Goal: Task Accomplishment & Management: Use online tool/utility

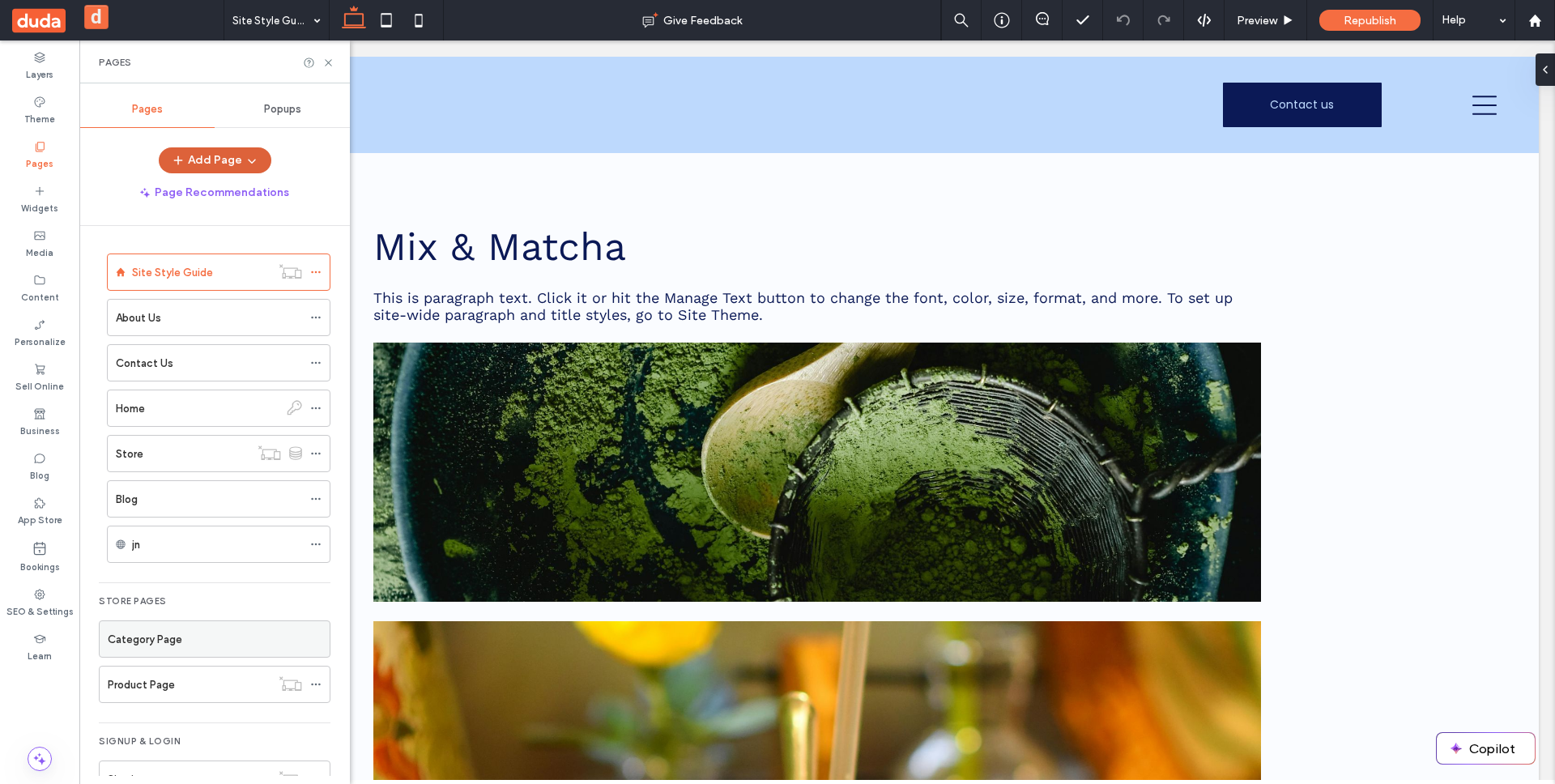
click at [218, 167] on button "Add Page" at bounding box center [215, 160] width 112 height 26
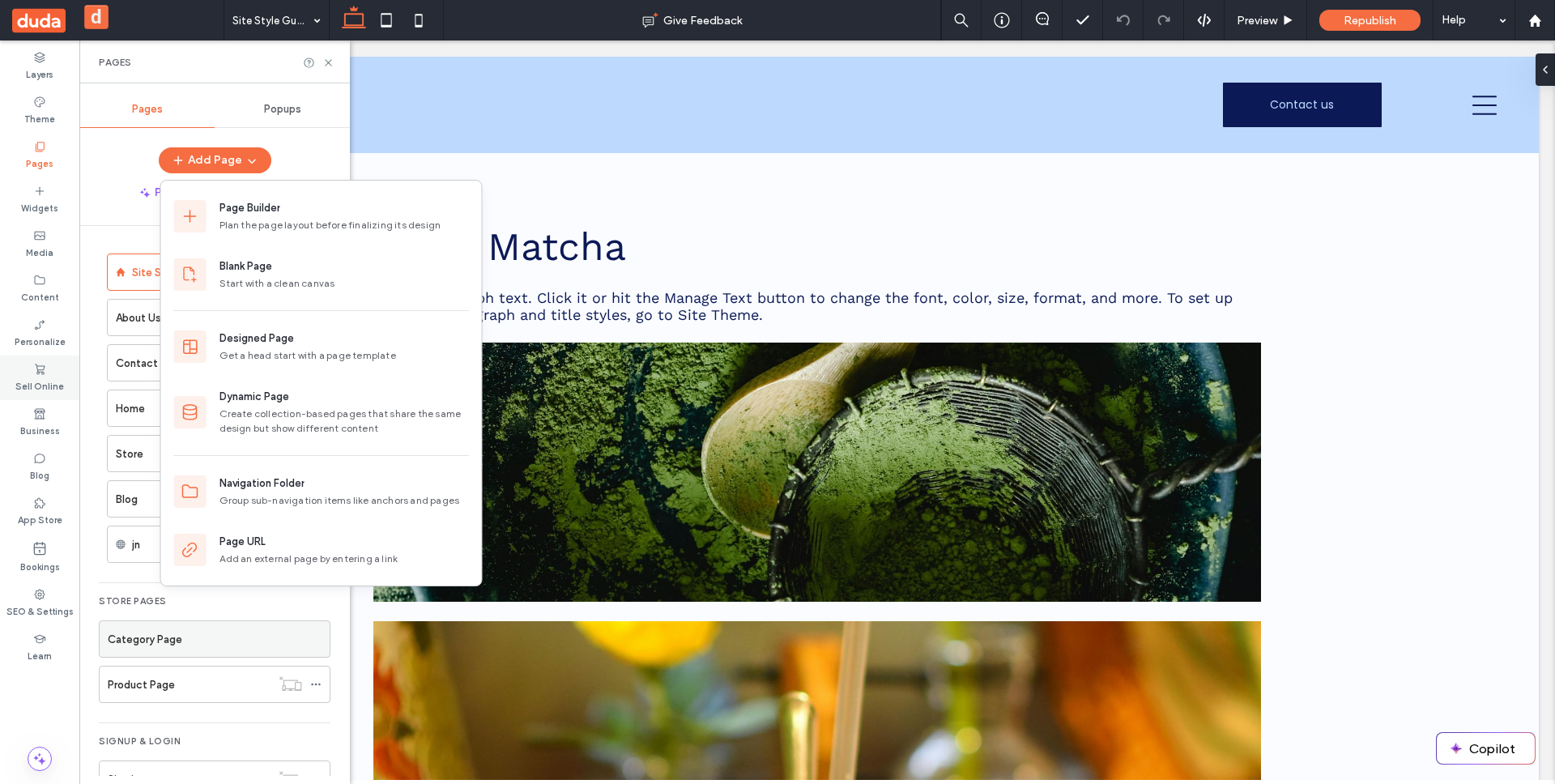
click at [52, 360] on div "Sell Online" at bounding box center [39, 377] width 79 height 45
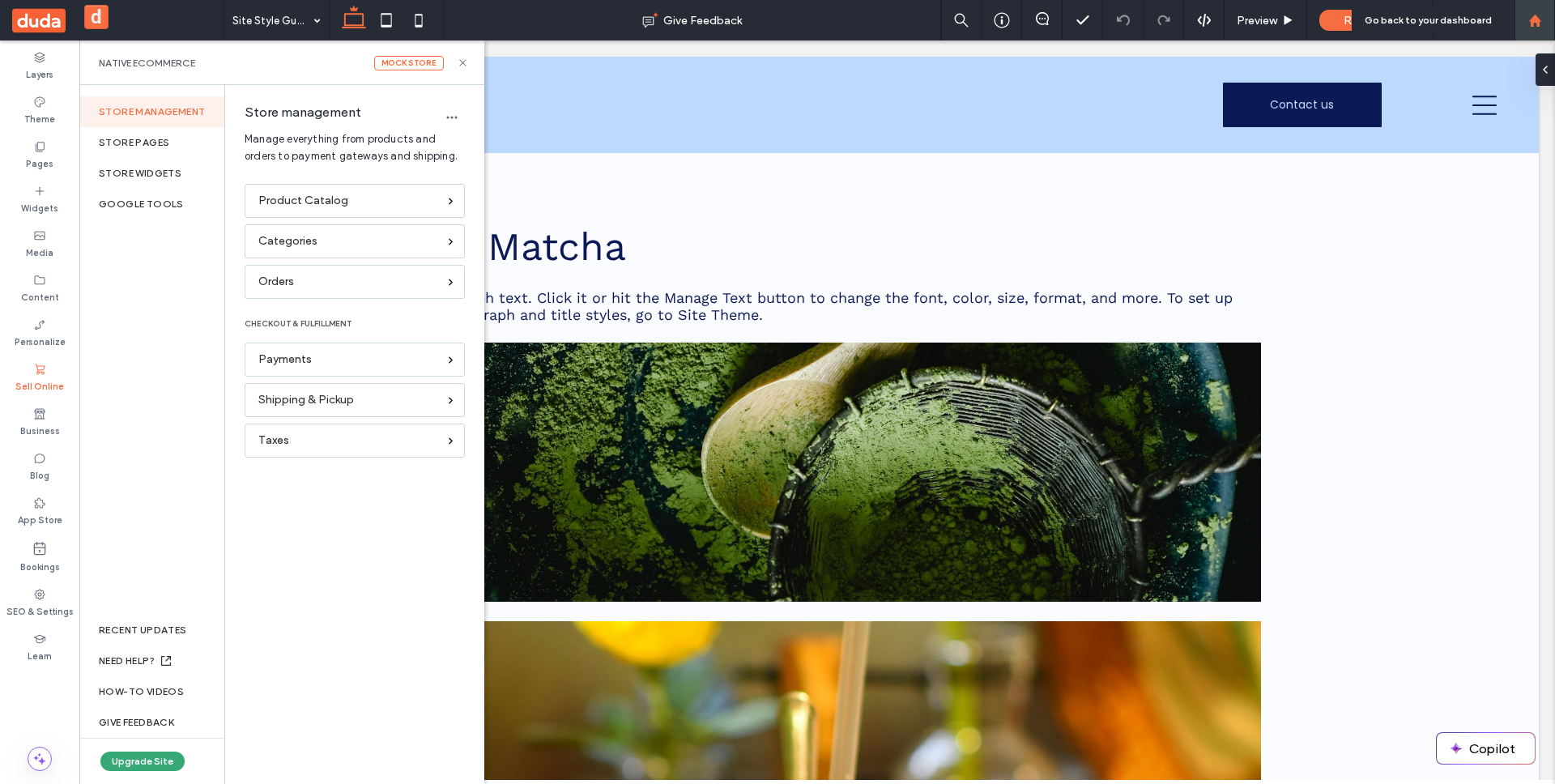
click at [1532, 20] on use at bounding box center [1534, 20] width 12 height 12
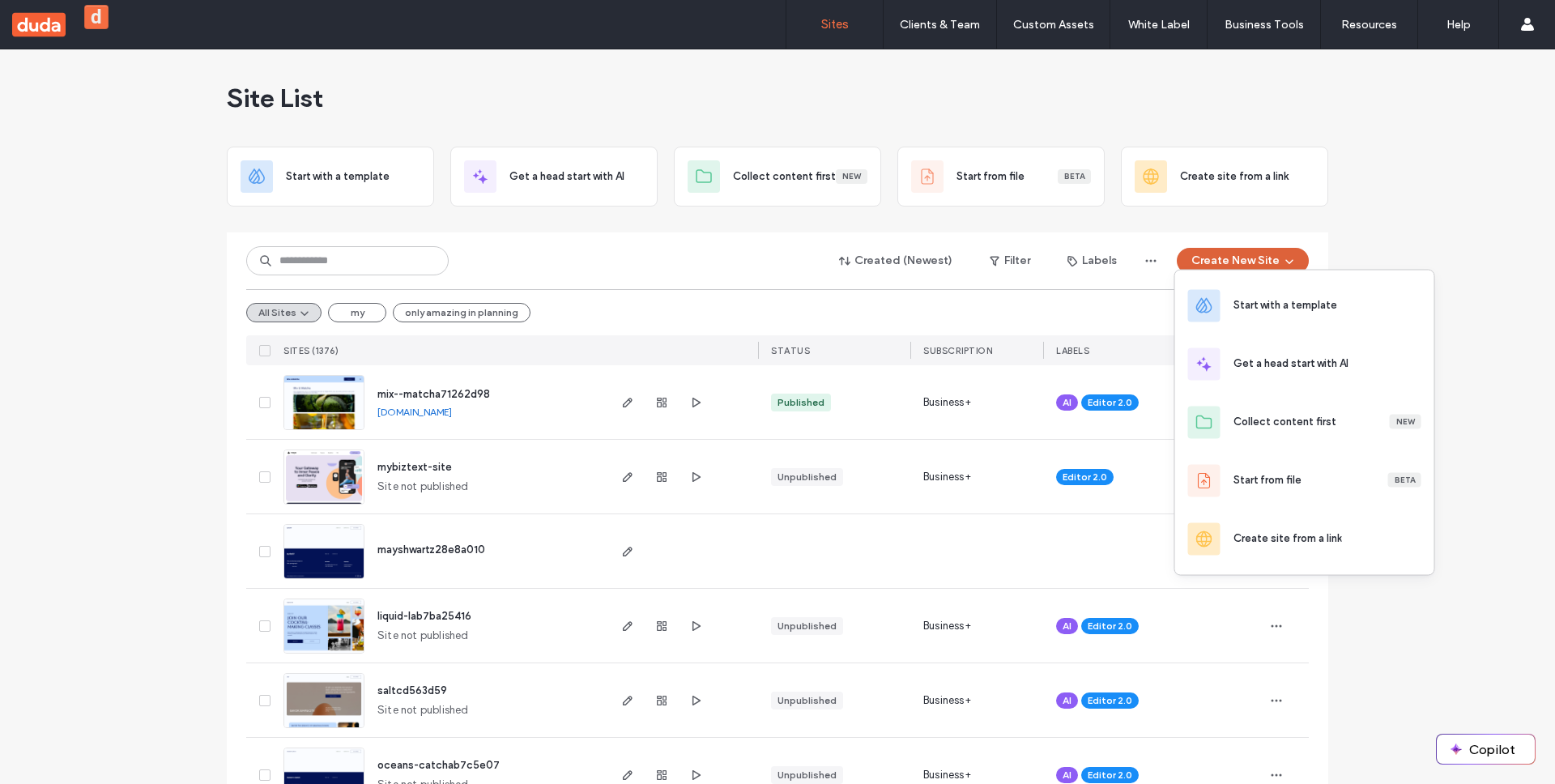
scroll to position [11, 0]
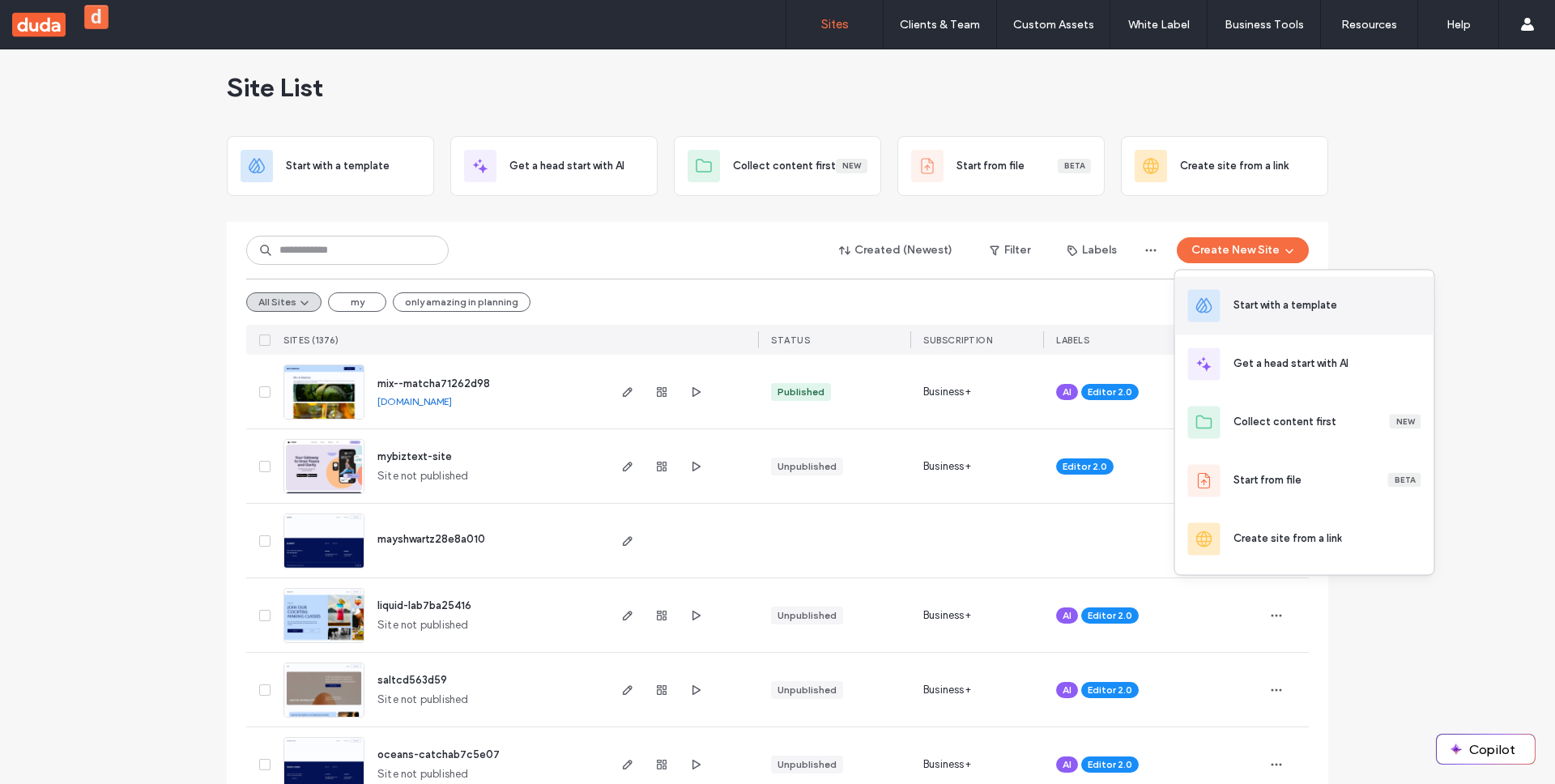
click at [1268, 319] on div "Start with a template" at bounding box center [1305, 306] width 259 height 58
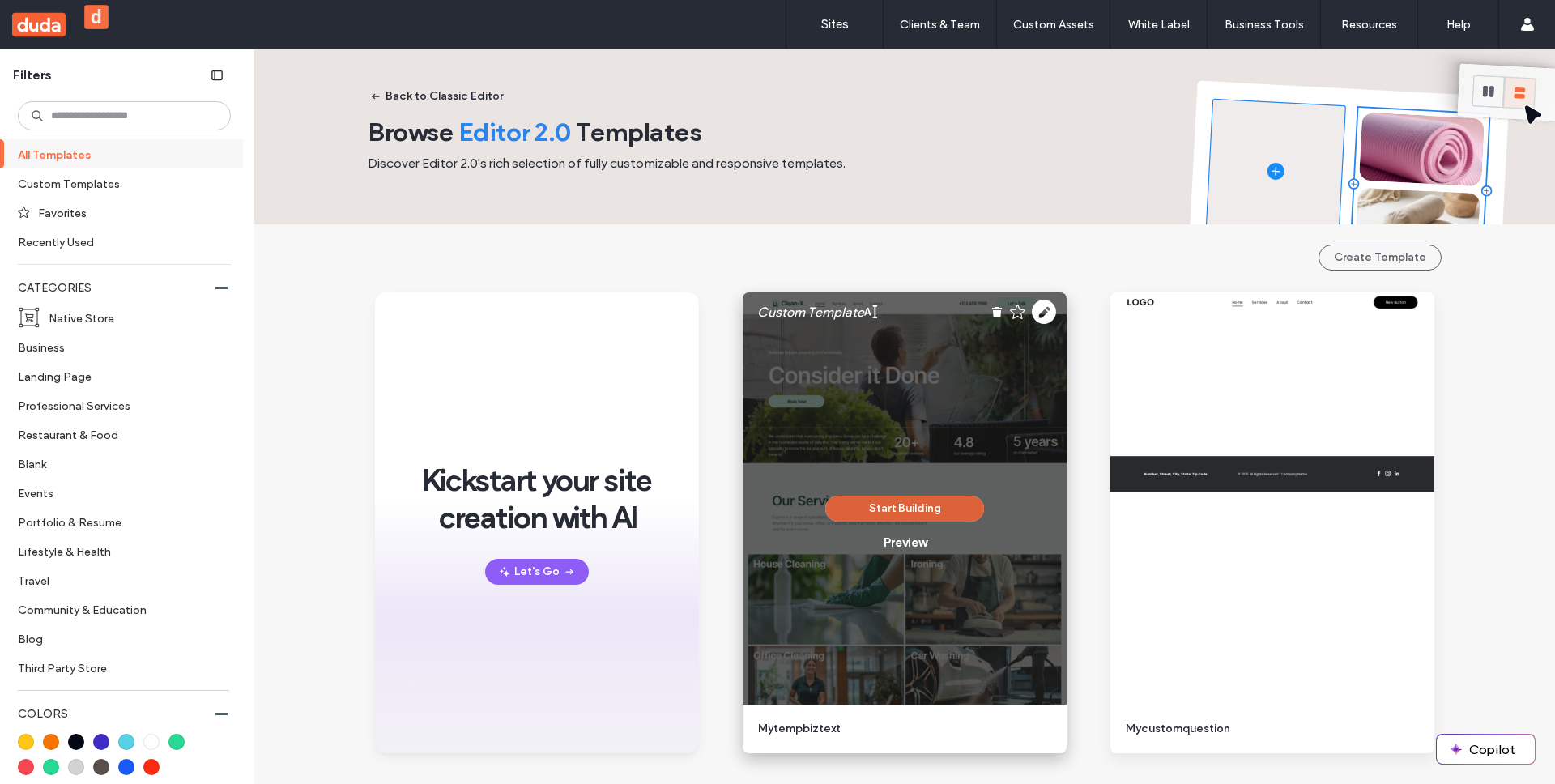
click at [876, 498] on button "Start Building" at bounding box center [904, 508] width 159 height 26
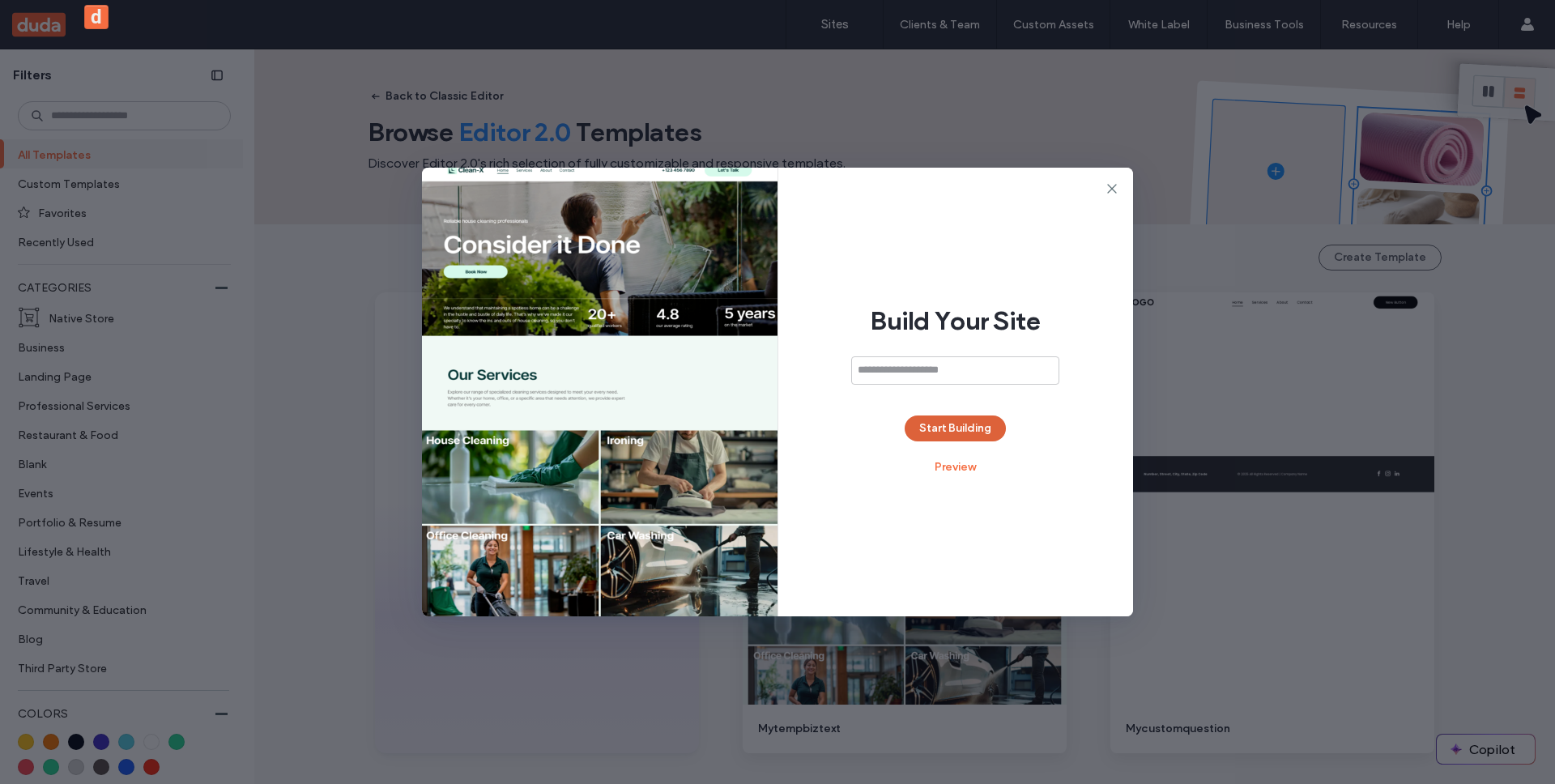
click at [945, 432] on button "Start Building" at bounding box center [955, 428] width 101 height 26
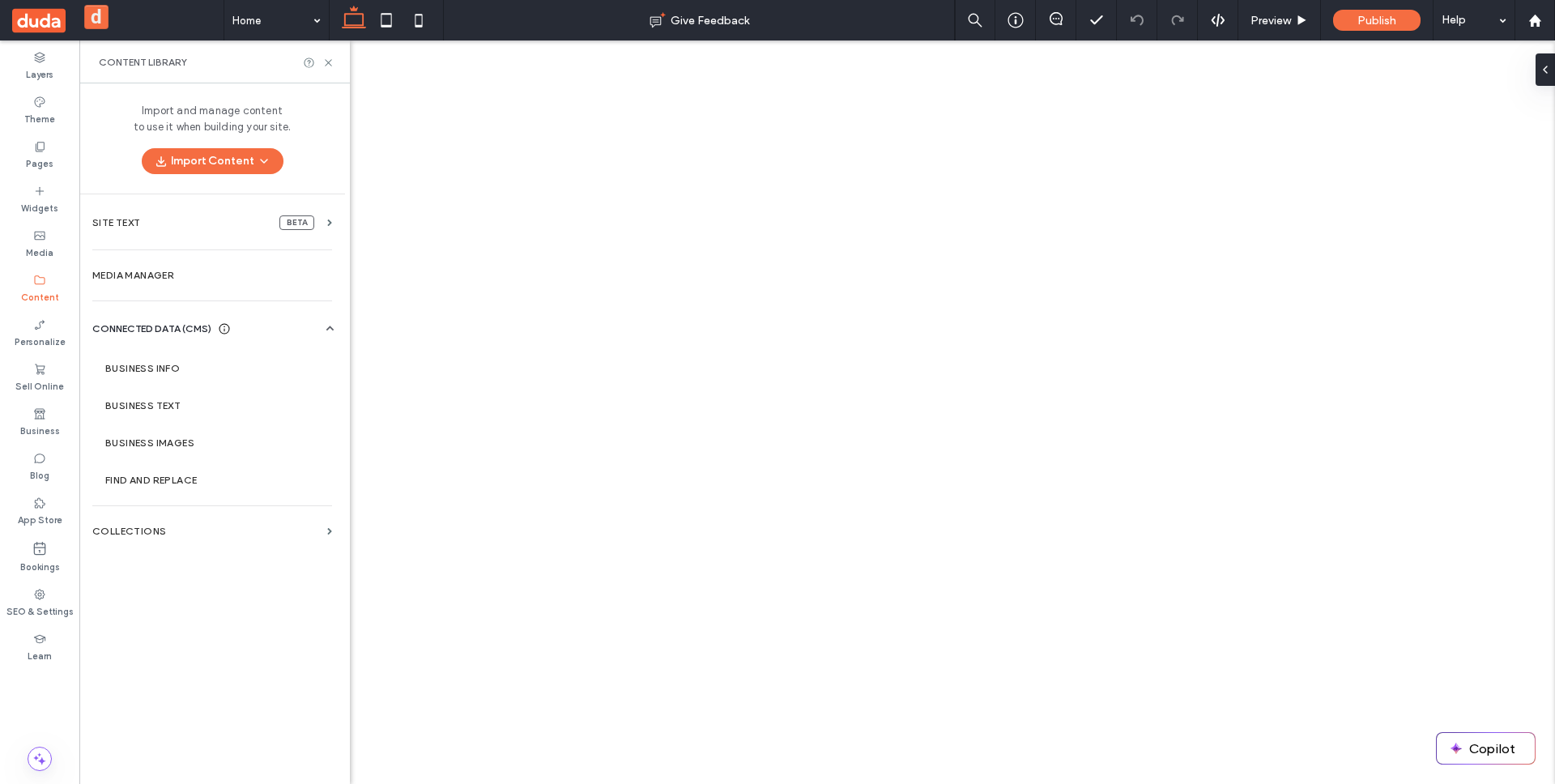
click at [55, 386] on label "Sell Online" at bounding box center [40, 384] width 48 height 17
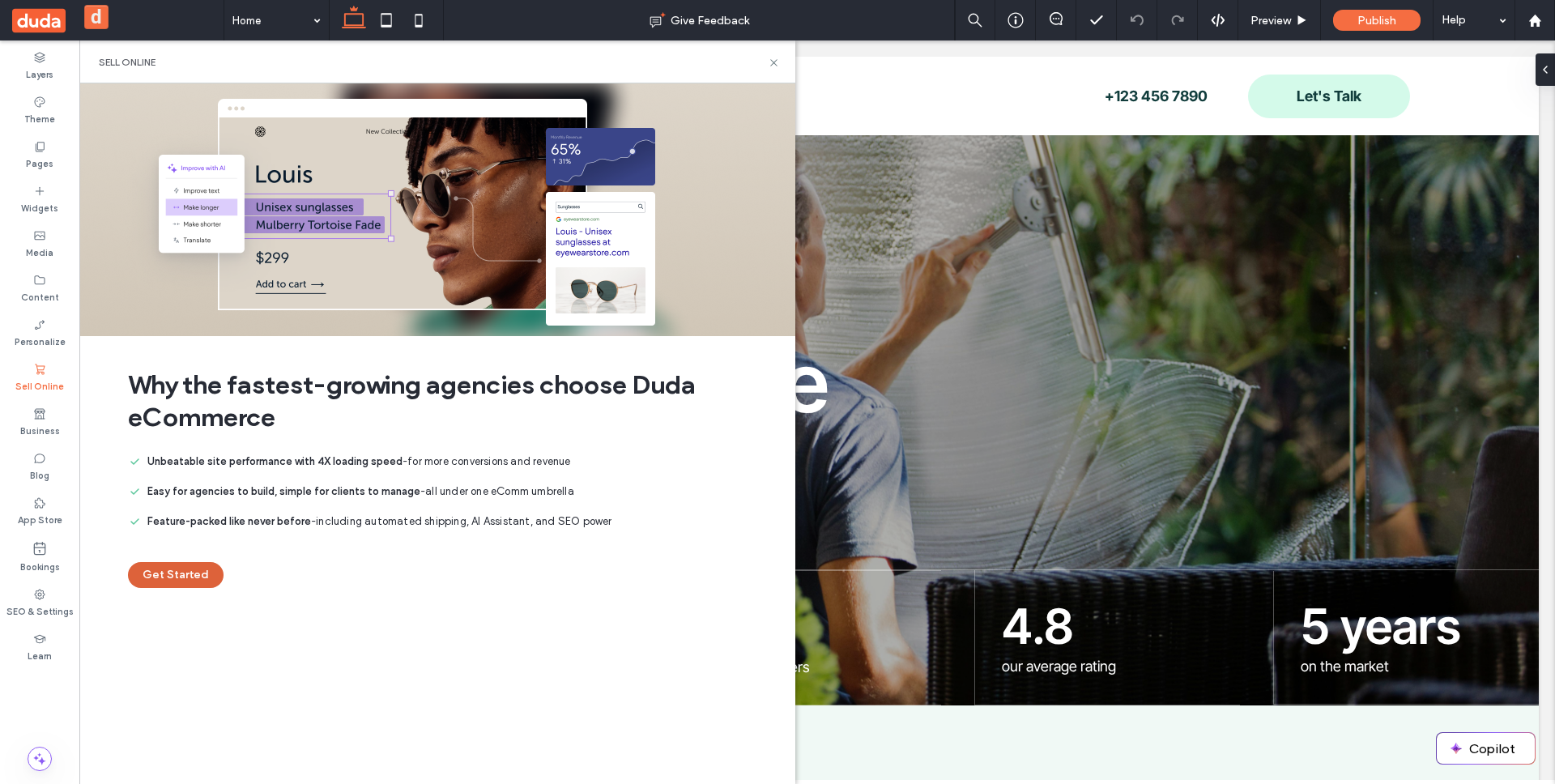
click at [202, 569] on button "Get Started" at bounding box center [175, 574] width 96 height 26
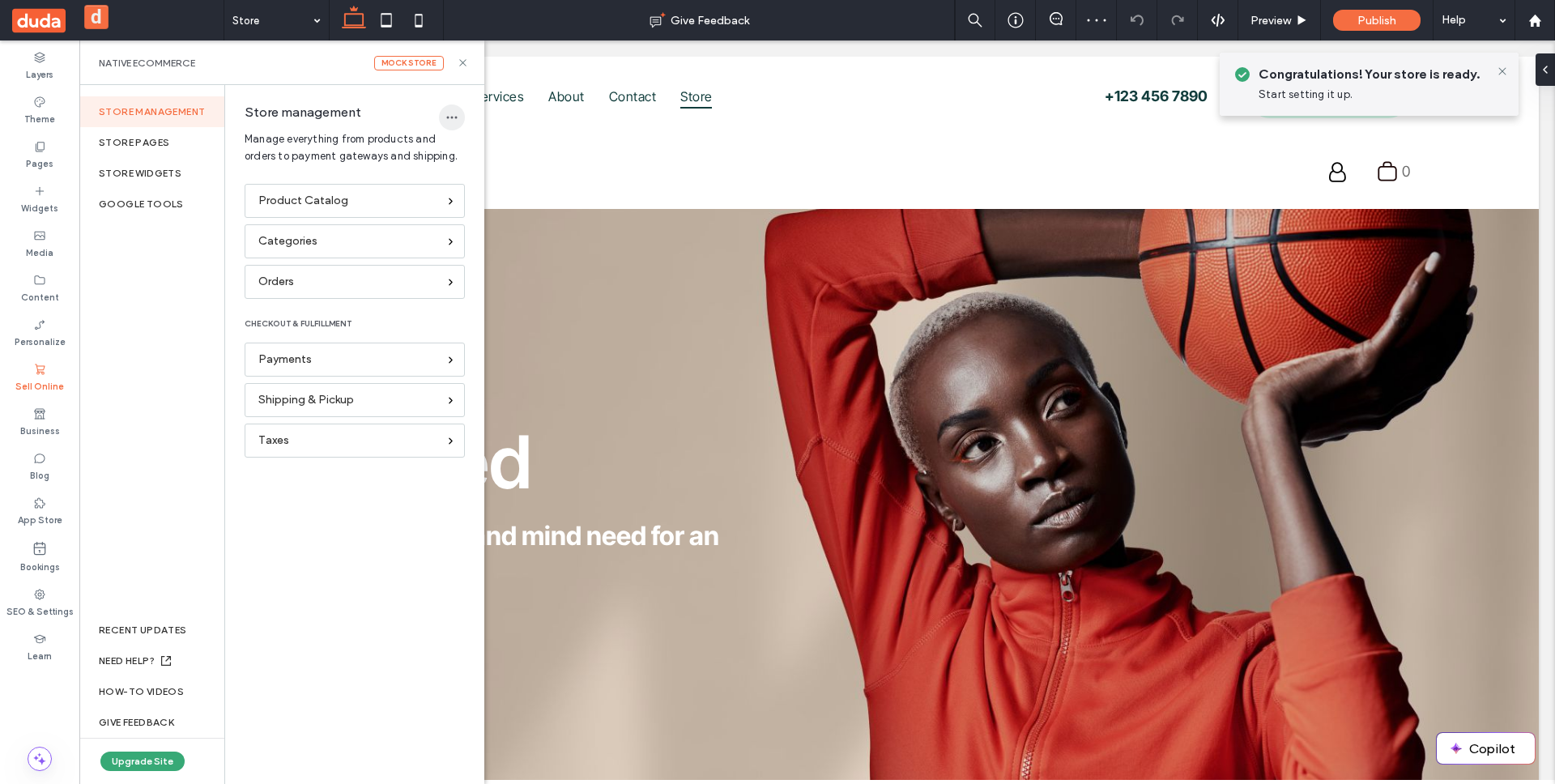
click at [446, 115] on icon "button" at bounding box center [452, 117] width 13 height 13
click at [165, 753] on button "Upgrade Site" at bounding box center [142, 761] width 84 height 19
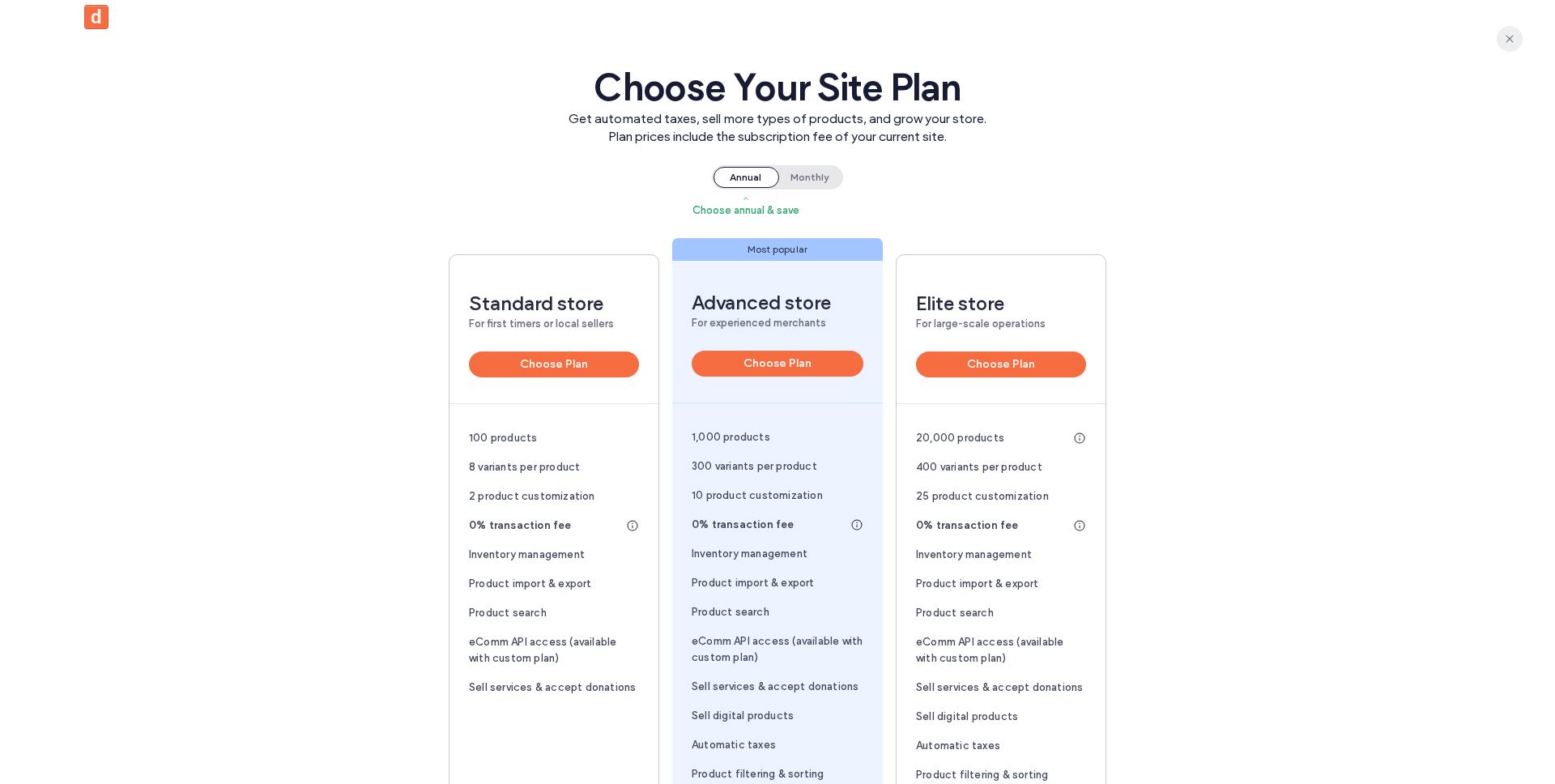
click at [1504, 37] on icon "button" at bounding box center [1509, 39] width 13 height 13
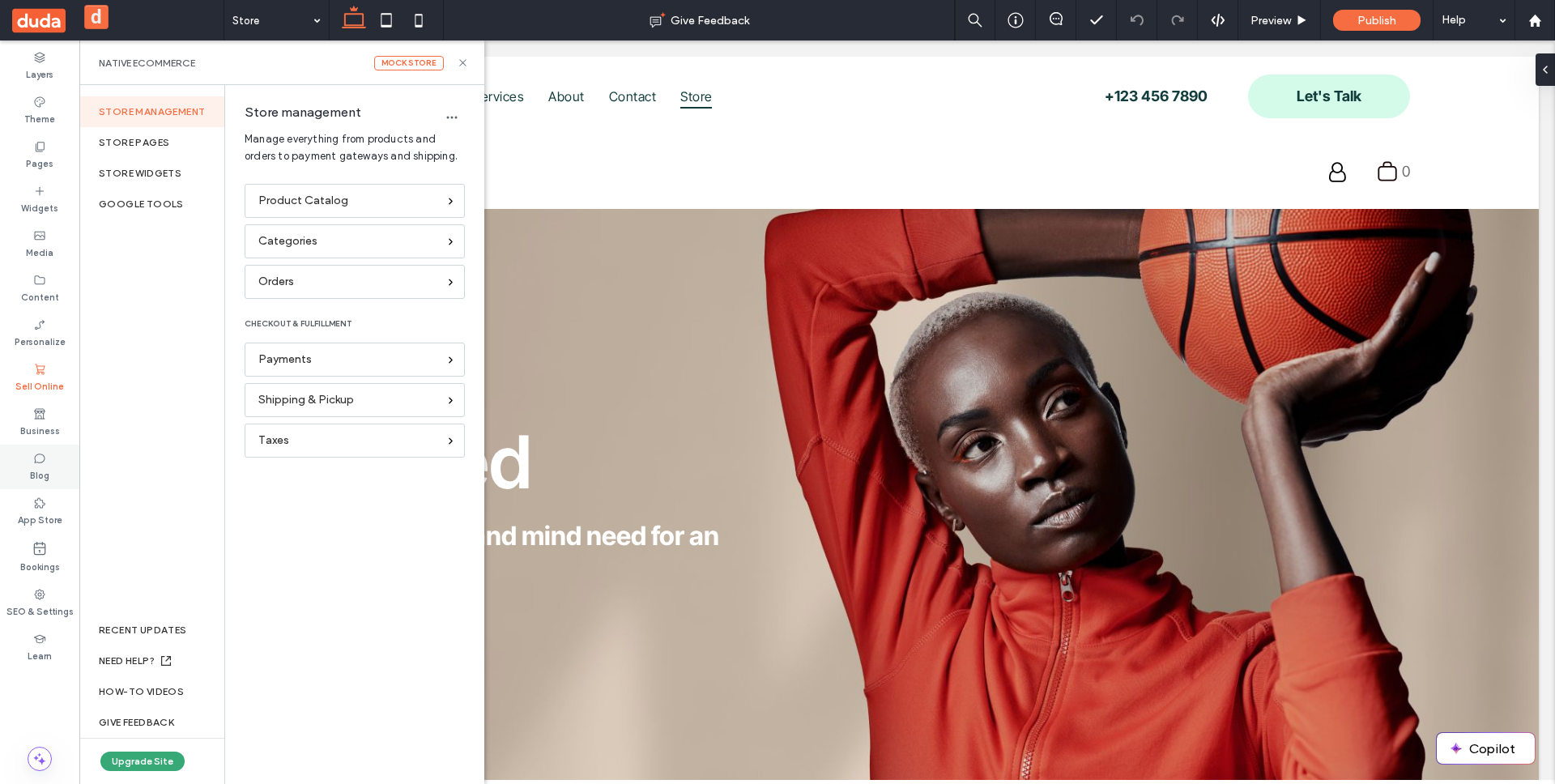
click at [40, 468] on label "Blog" at bounding box center [39, 473] width 19 height 17
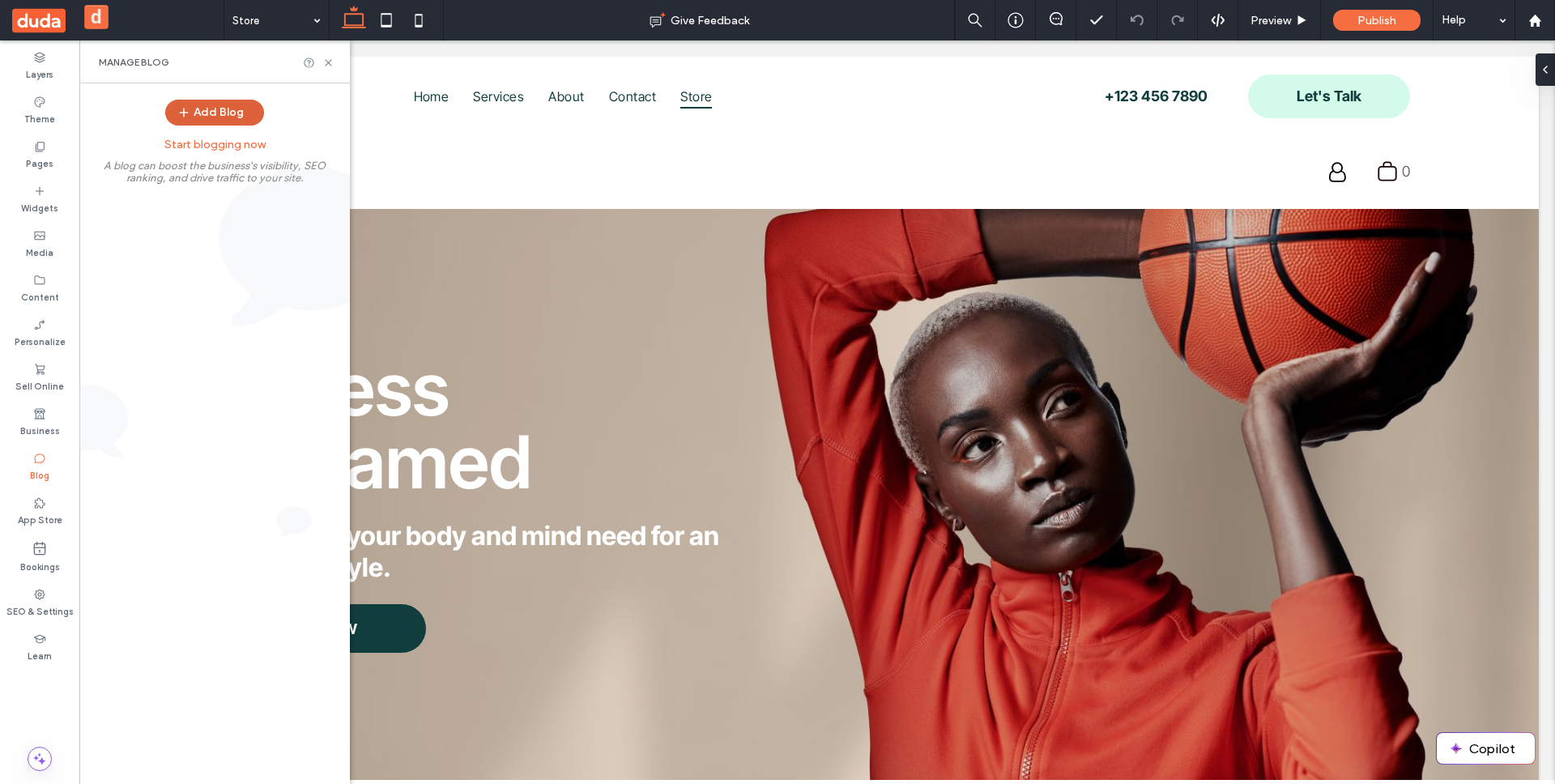
click at [238, 115] on button "Add Blog" at bounding box center [215, 112] width 99 height 26
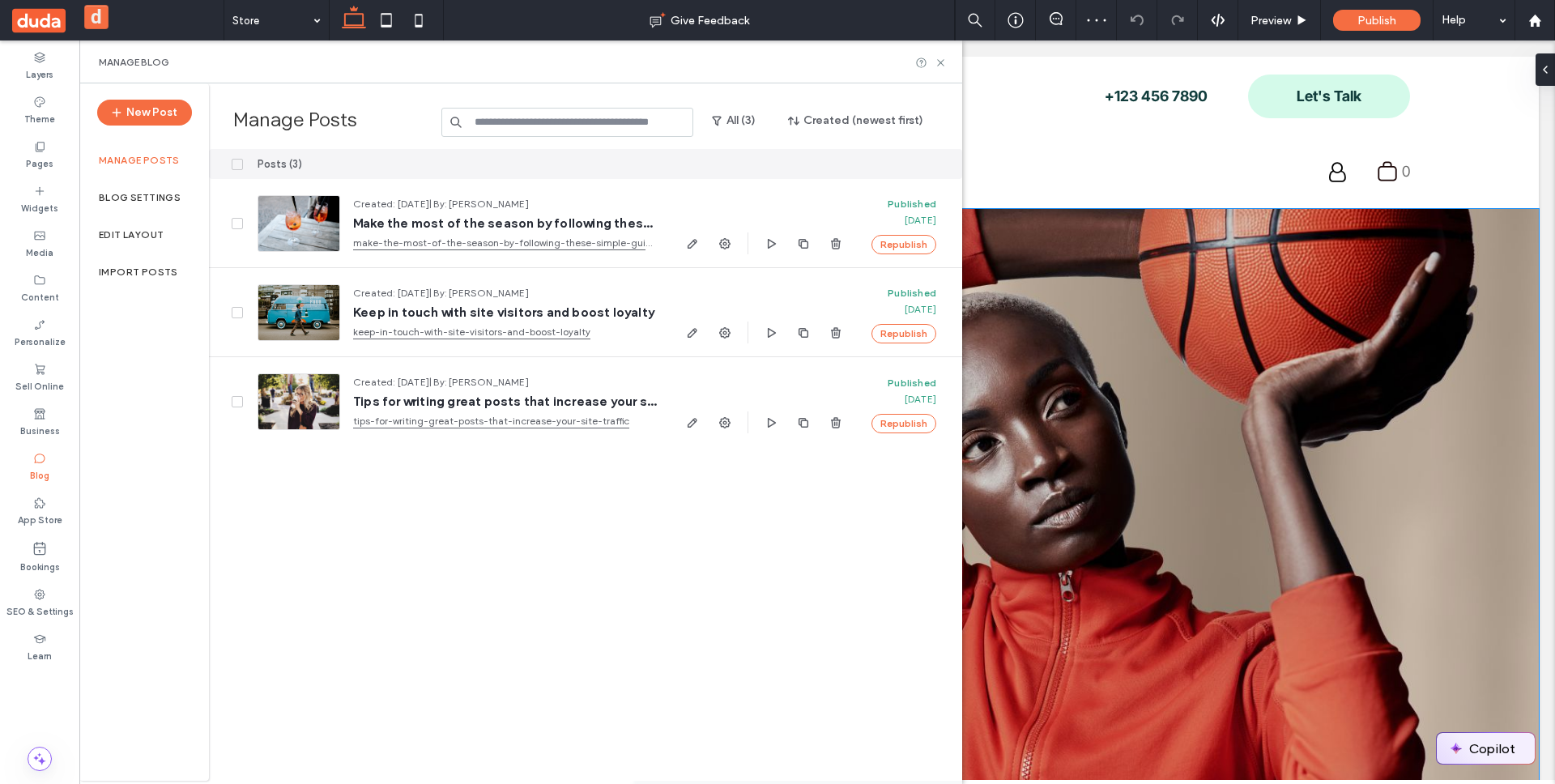
click at [1488, 754] on button "Copilot" at bounding box center [1485, 747] width 98 height 31
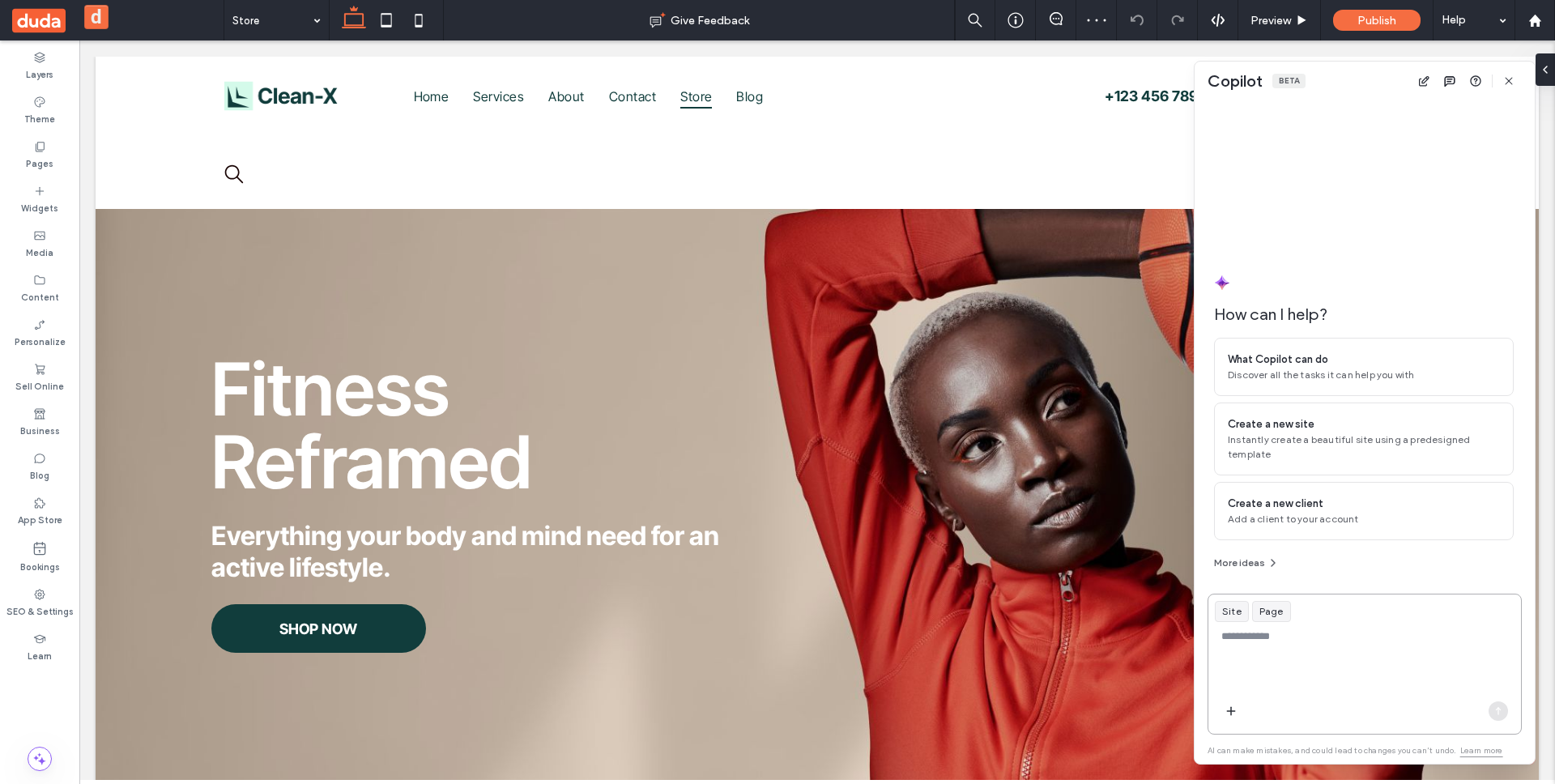
click at [1313, 677] on textarea at bounding box center [1365, 660] width 313 height 63
type textarea "**********"
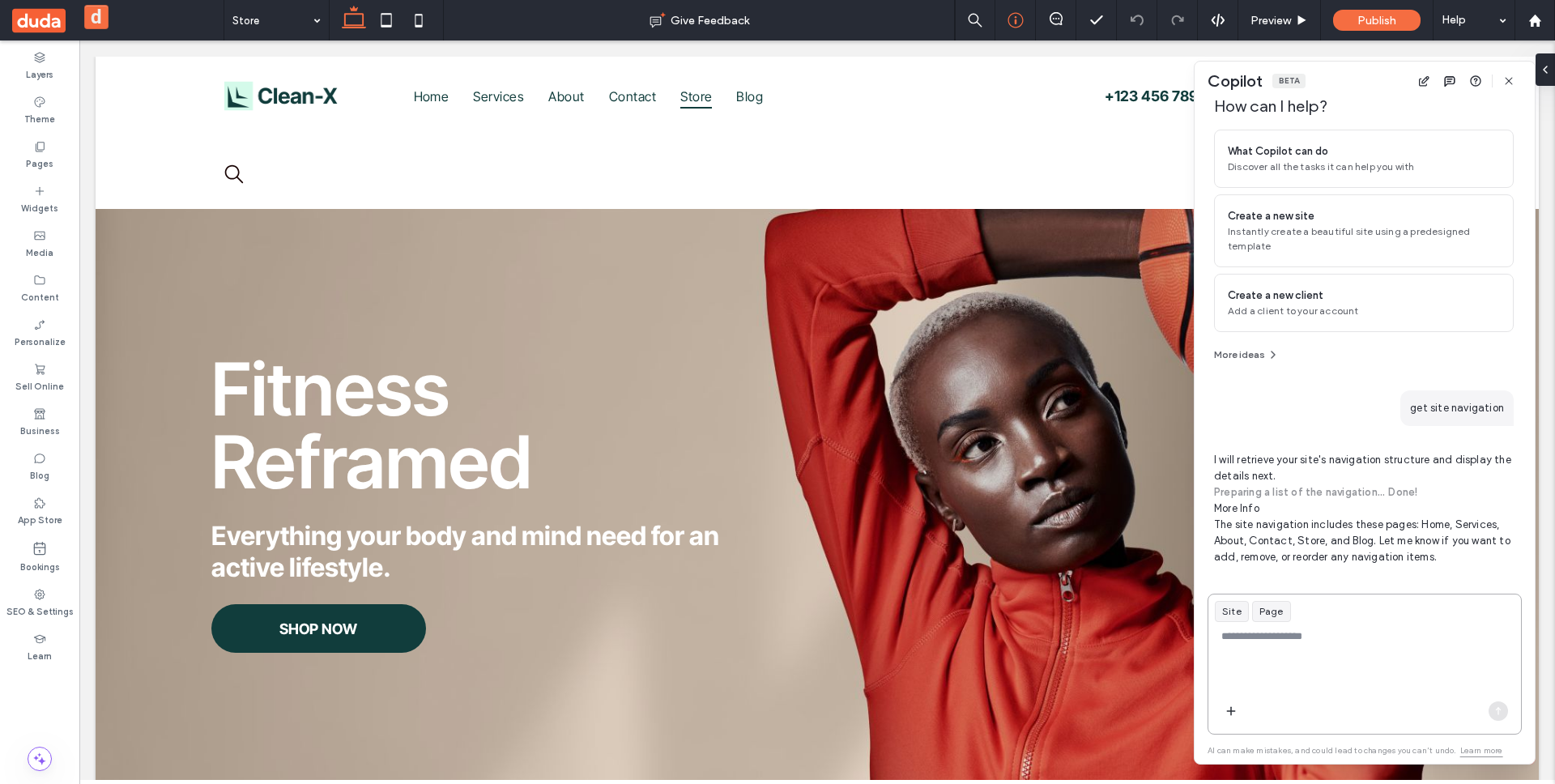
scroll to position [83, 0]
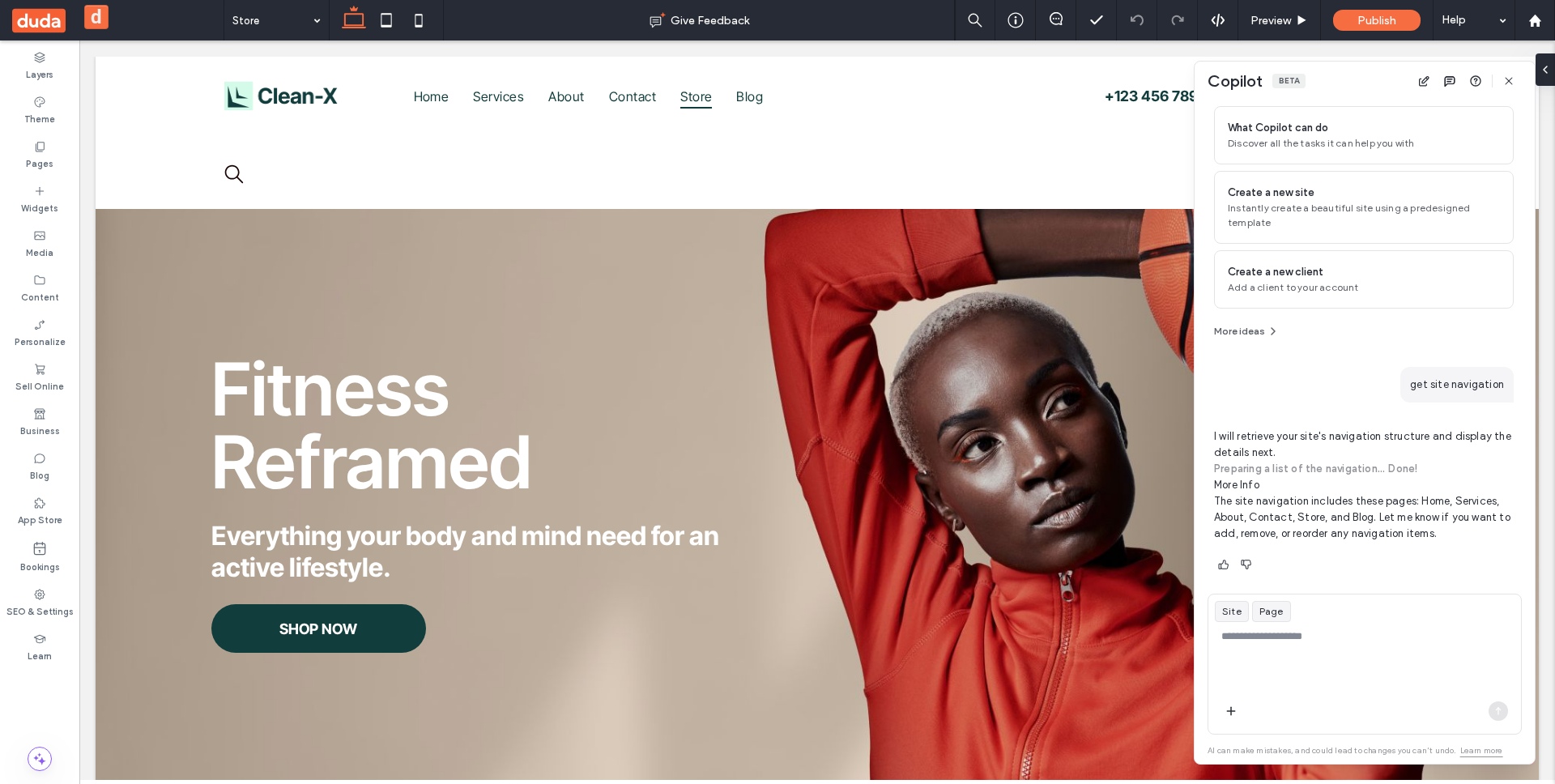
click at [1251, 486] on summary "More Info" at bounding box center [1364, 485] width 299 height 16
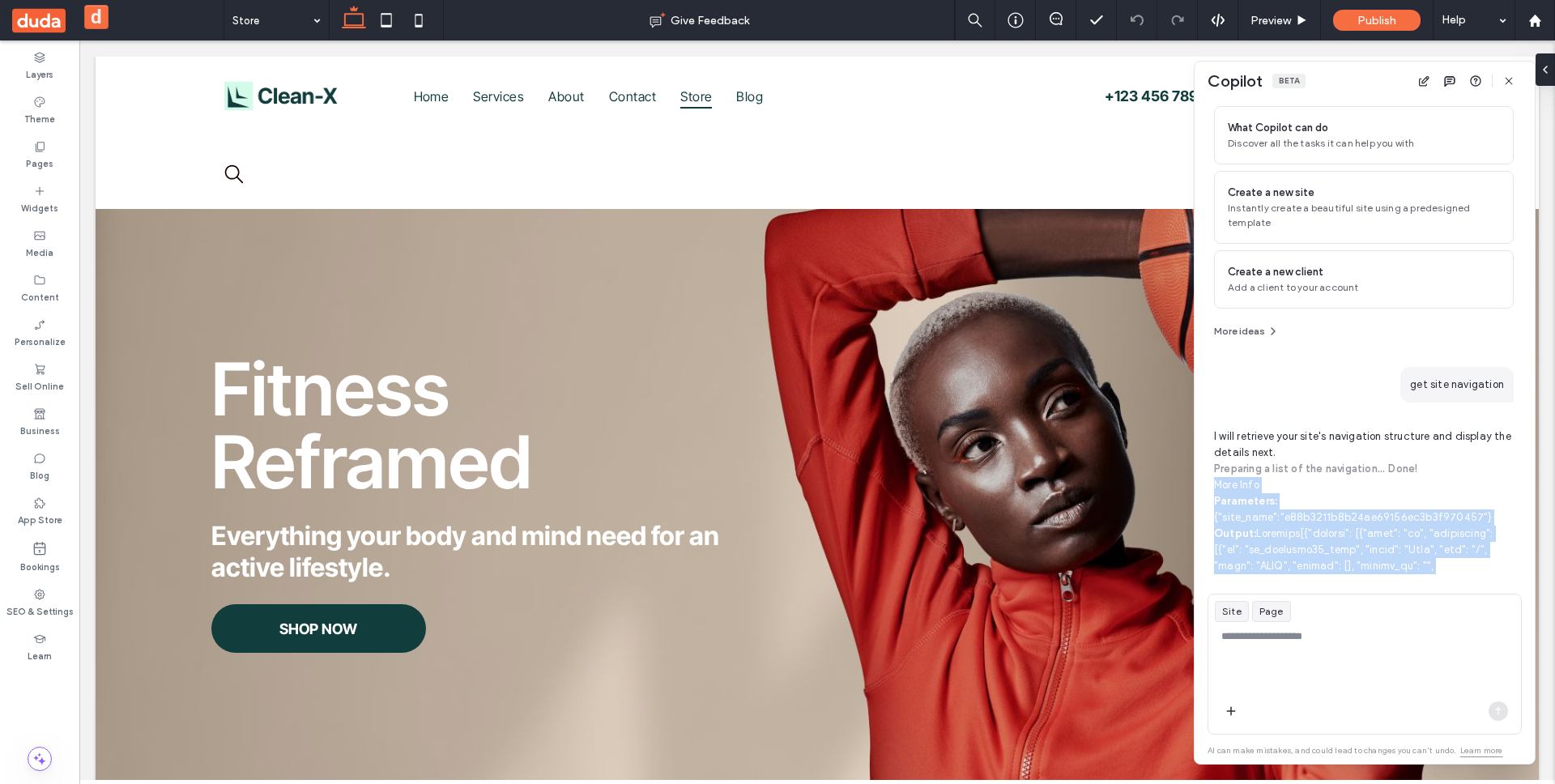
click at [1251, 486] on summary "More Info" at bounding box center [1364, 485] width 299 height 16
click at [1308, 488] on summary "More Info" at bounding box center [1364, 485] width 299 height 16
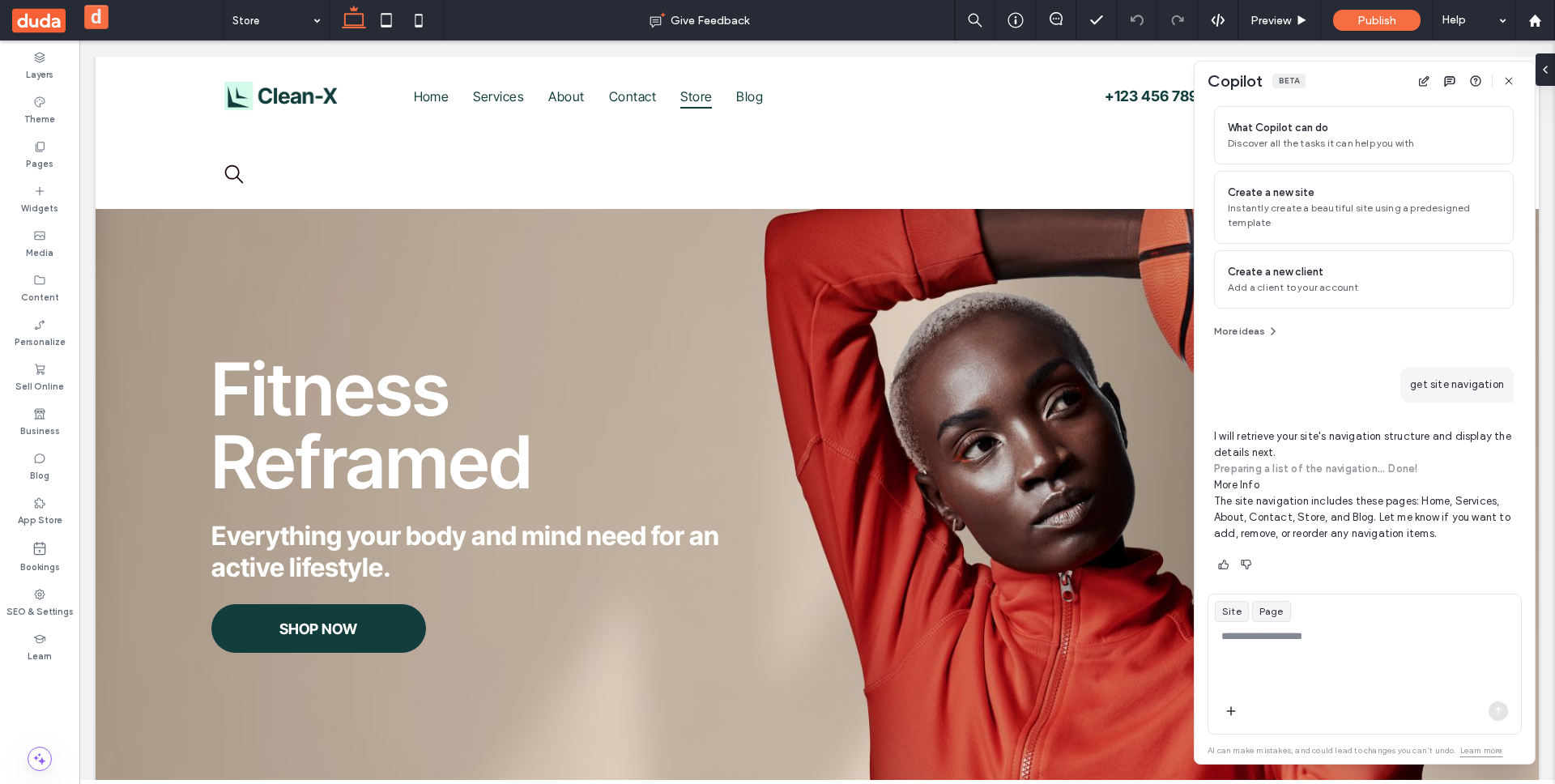
scroll to position [85, 0]
click at [1250, 479] on summary "More Info" at bounding box center [1364, 483] width 299 height 16
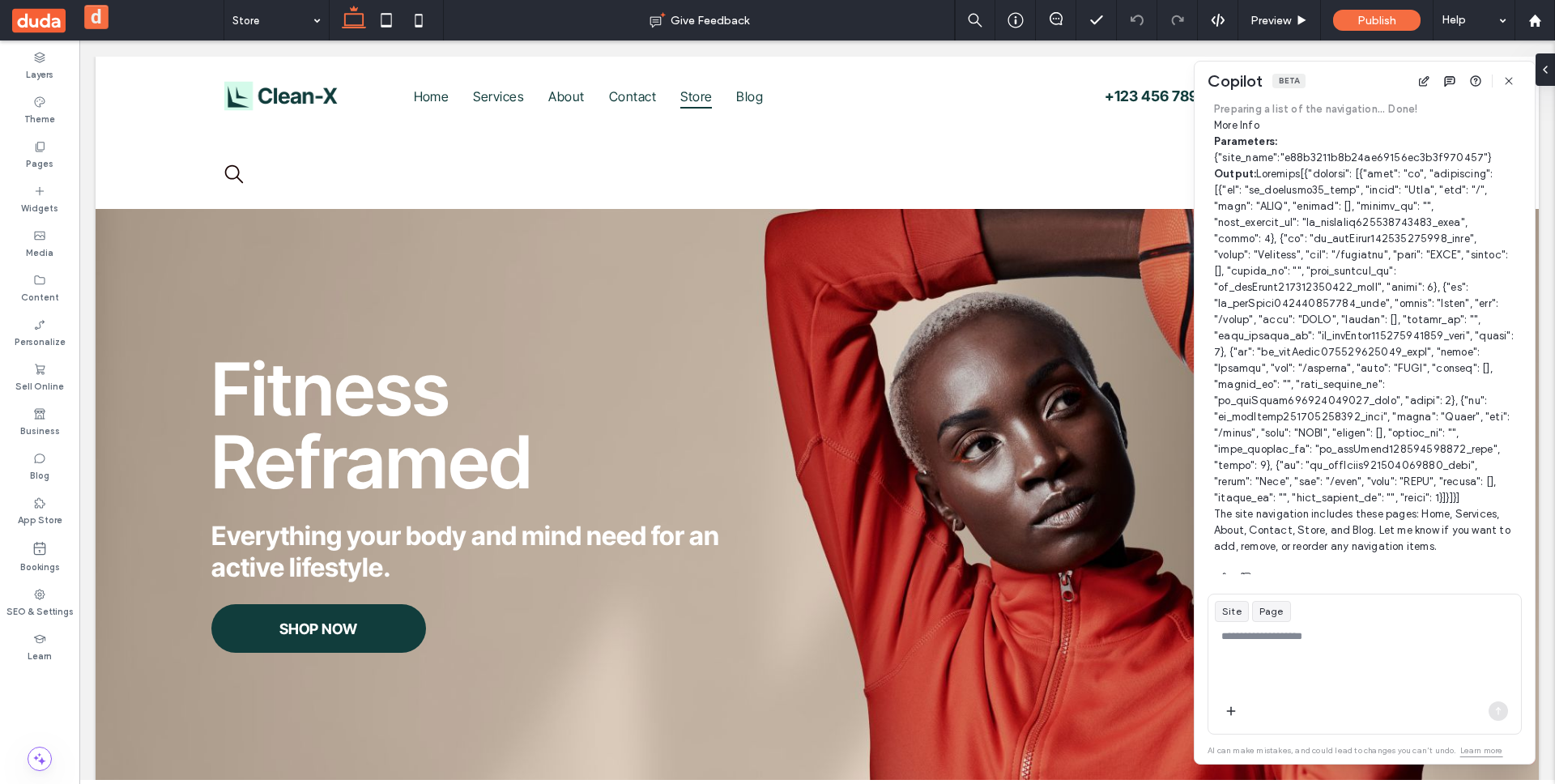
scroll to position [457, 0]
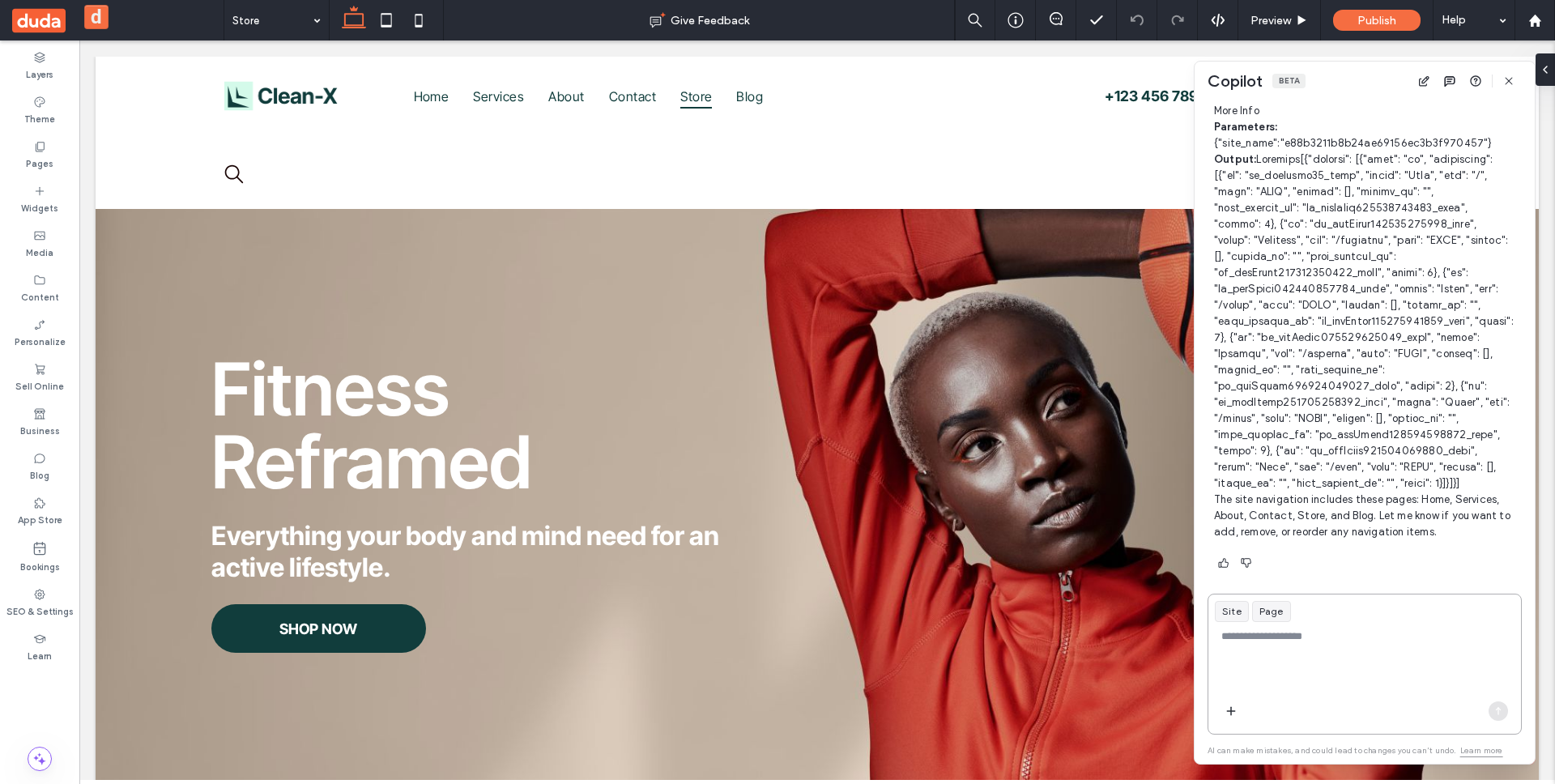
click at [1366, 646] on textarea at bounding box center [1365, 660] width 313 height 63
type textarea "**********"
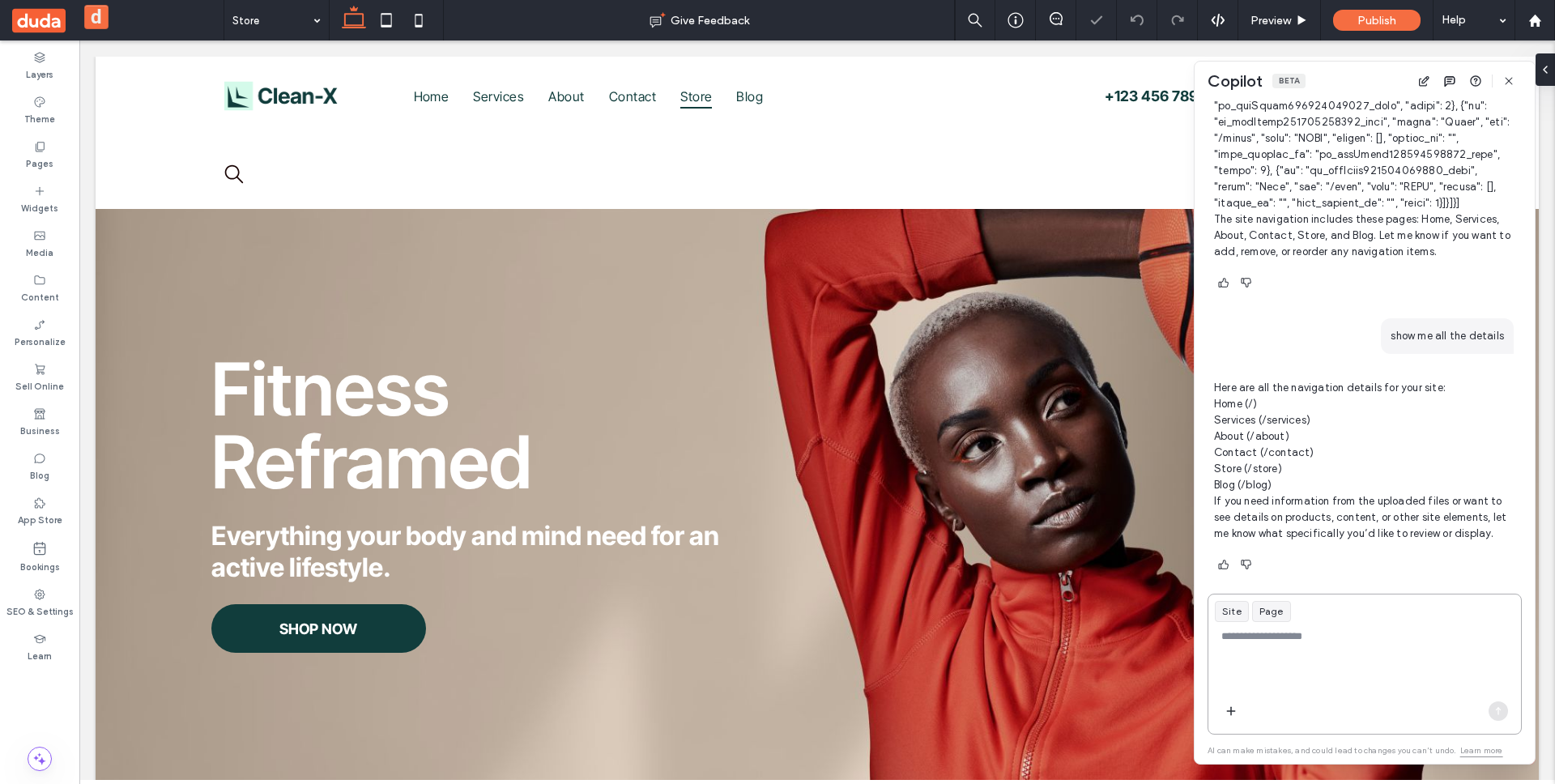
scroll to position [0, 0]
drag, startPoint x: 1286, startPoint y: 491, endPoint x: 1212, endPoint y: 399, distance: 118.1
click at [1212, 399] on div "How can I help? What Copilot can do Discover all the tasks it can help you with…" at bounding box center [1364, 338] width 340 height 474
click at [1266, 456] on li "Contact (/contact)" at bounding box center [1364, 452] width 299 height 16
drag, startPoint x: 1274, startPoint y: 491, endPoint x: 1198, endPoint y: 399, distance: 119.3
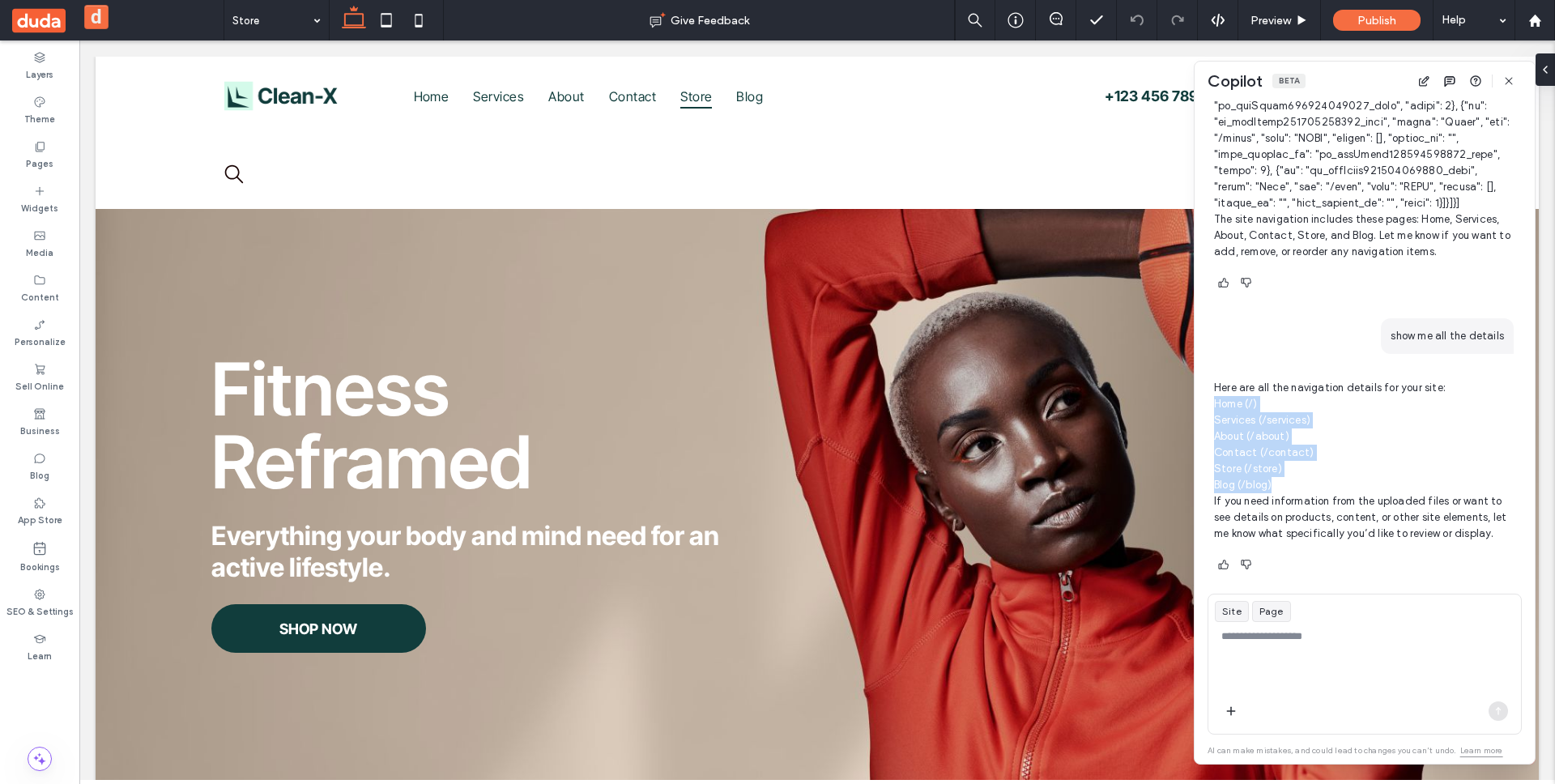
click at [1198, 399] on div "How can I help? What Copilot can do Discover all the tasks it can help you with…" at bounding box center [1364, 338] width 340 height 474
click at [1370, 19] on span "Publish" at bounding box center [1376, 21] width 39 height 14
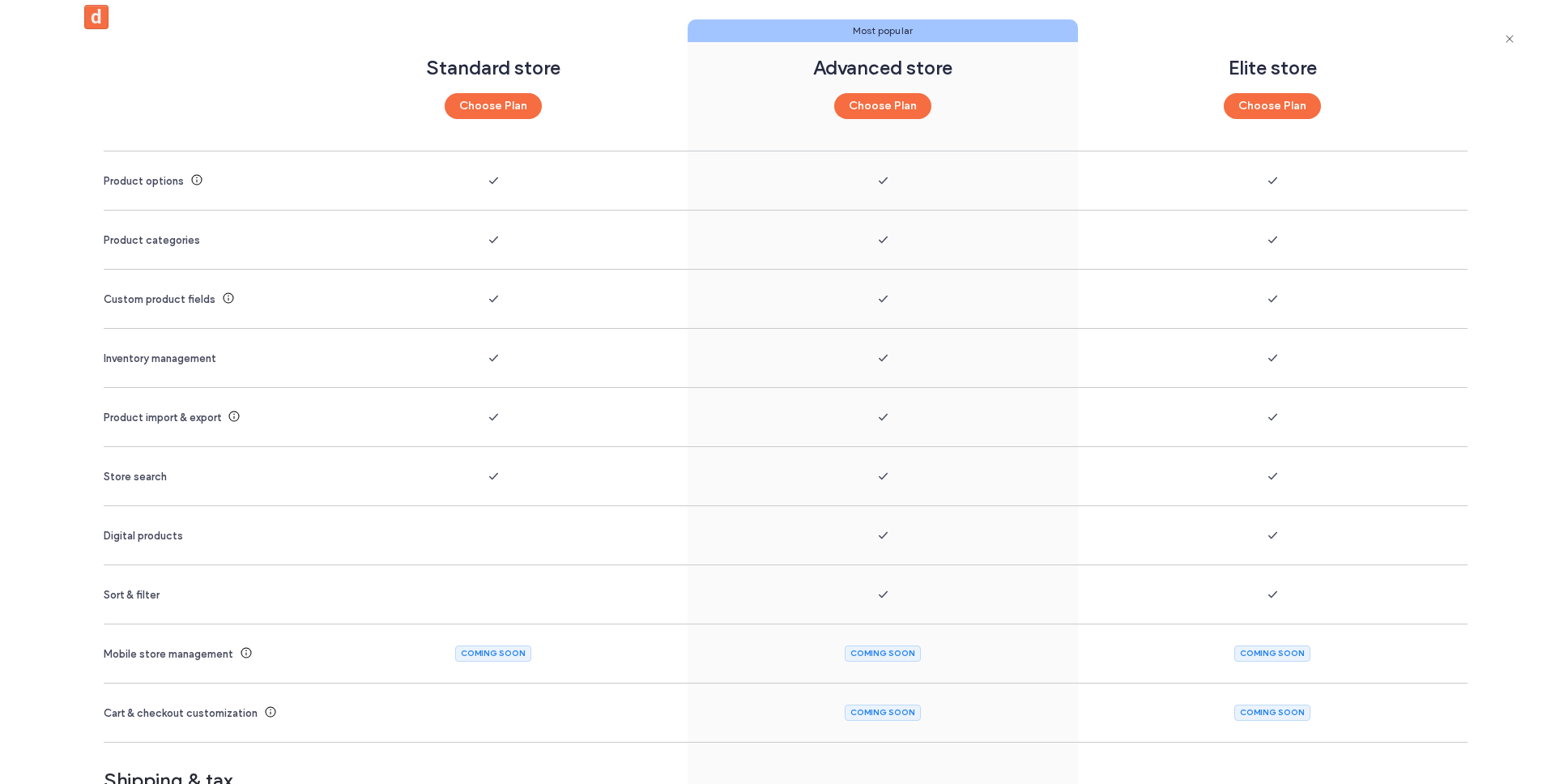
scroll to position [1140, 0]
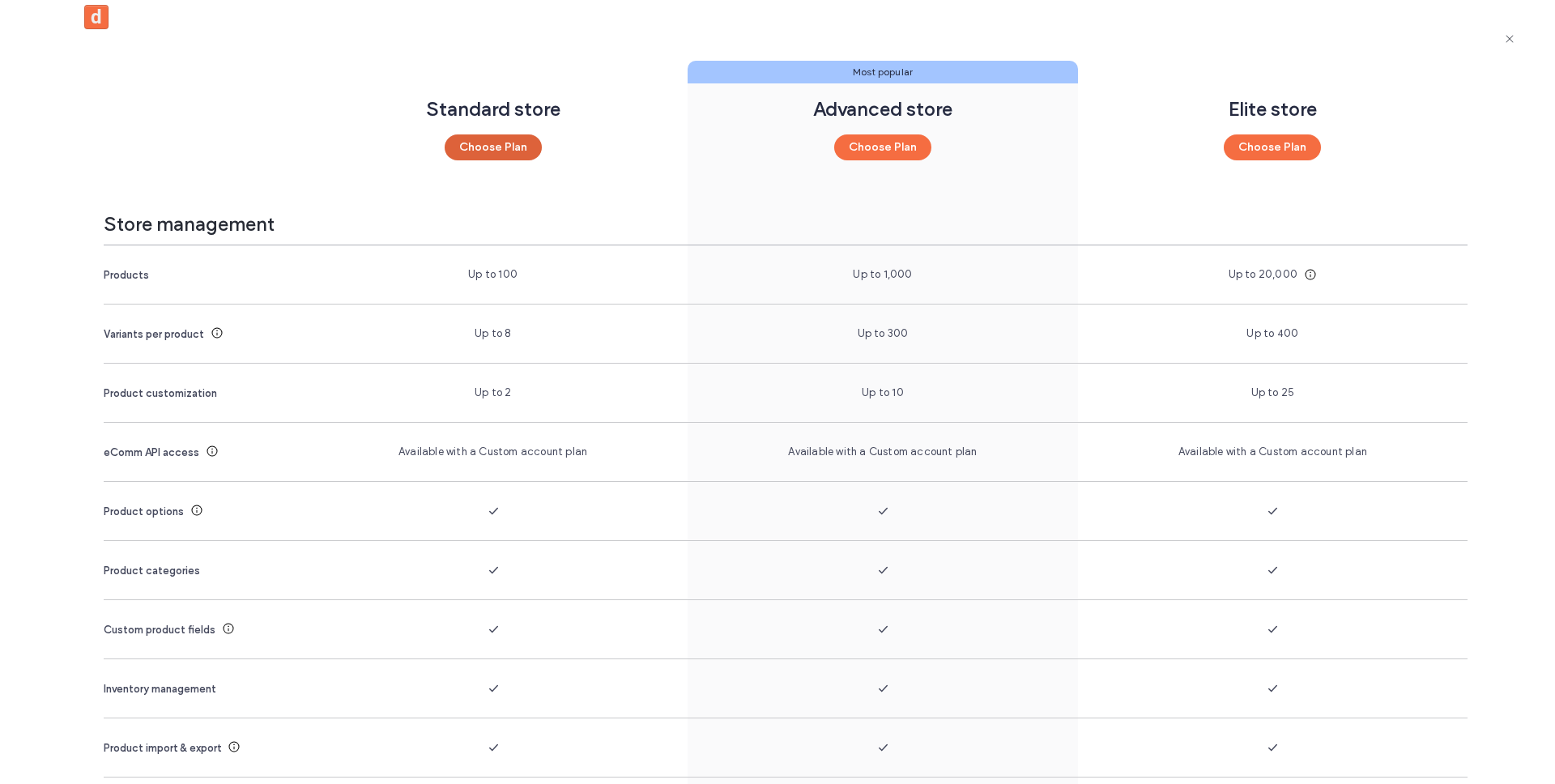
click at [516, 144] on button "Choose Plan" at bounding box center [493, 147] width 97 height 26
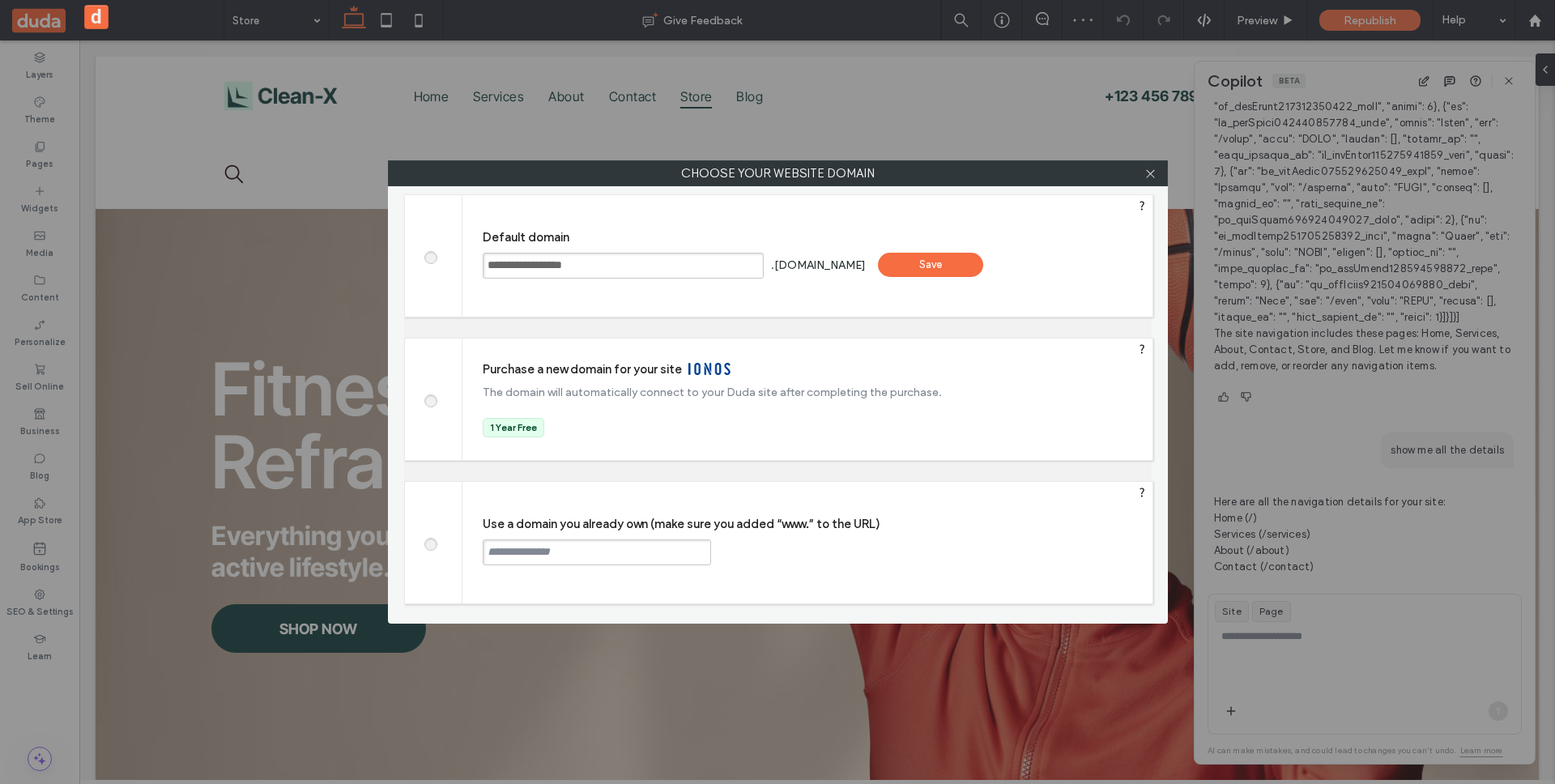
scroll to position [405, 0]
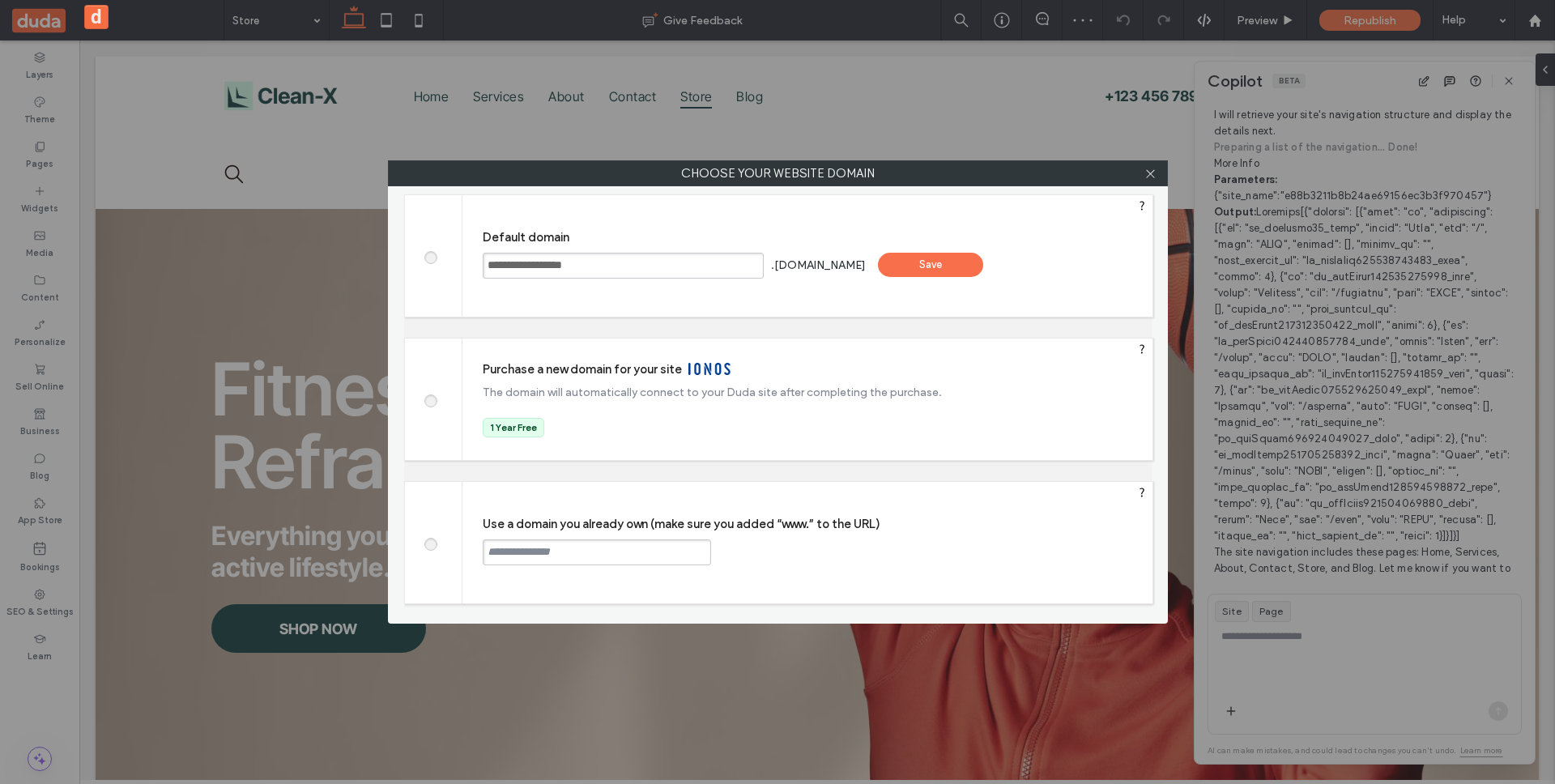
click at [969, 266] on div "Save" at bounding box center [931, 264] width 106 height 24
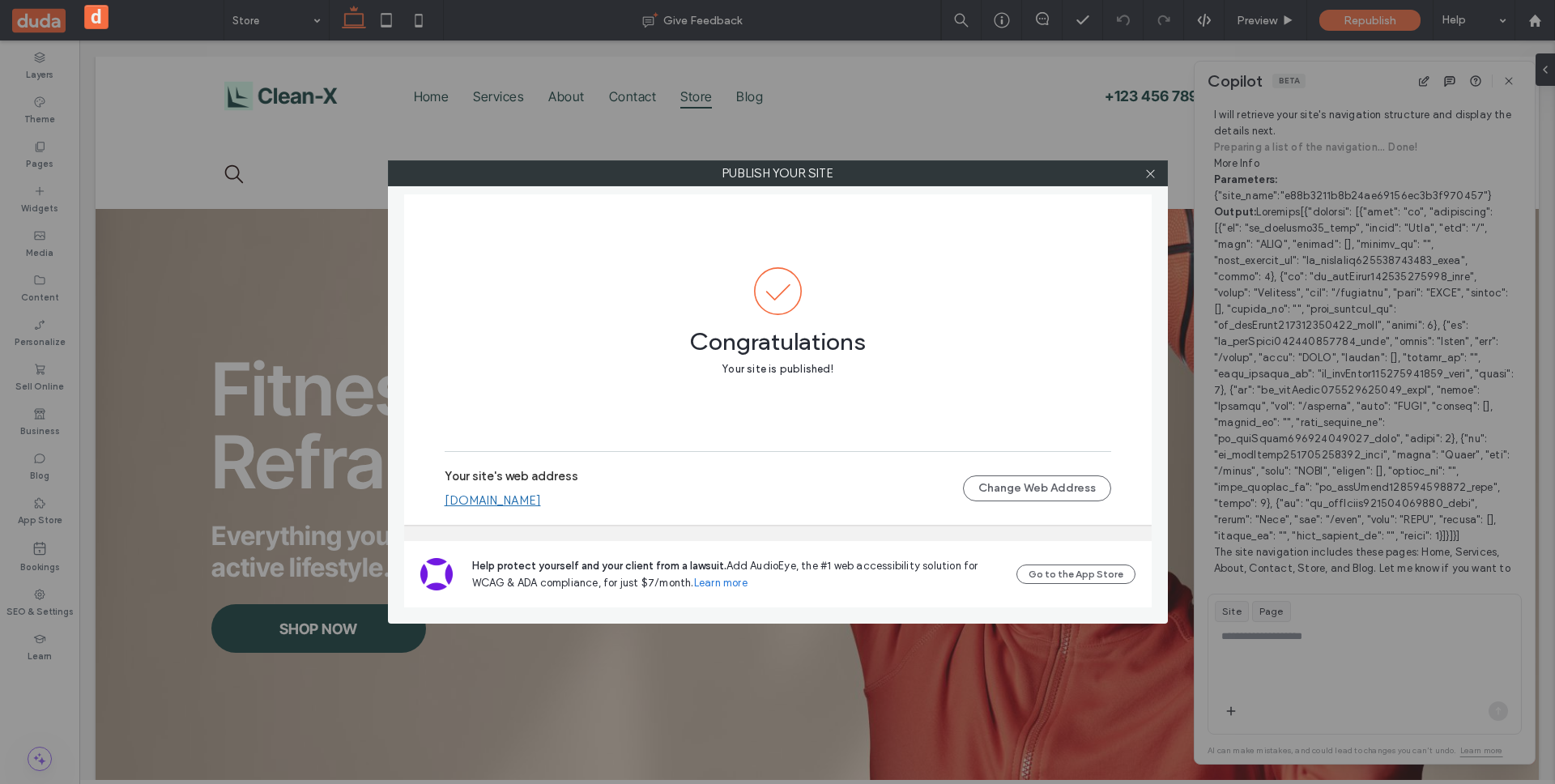
click at [523, 500] on link "mayshwartzbac1a84e.multiscreen.d1test.biz" at bounding box center [493, 500] width 96 height 15
click at [1155, 177] on icon at bounding box center [1150, 174] width 12 height 12
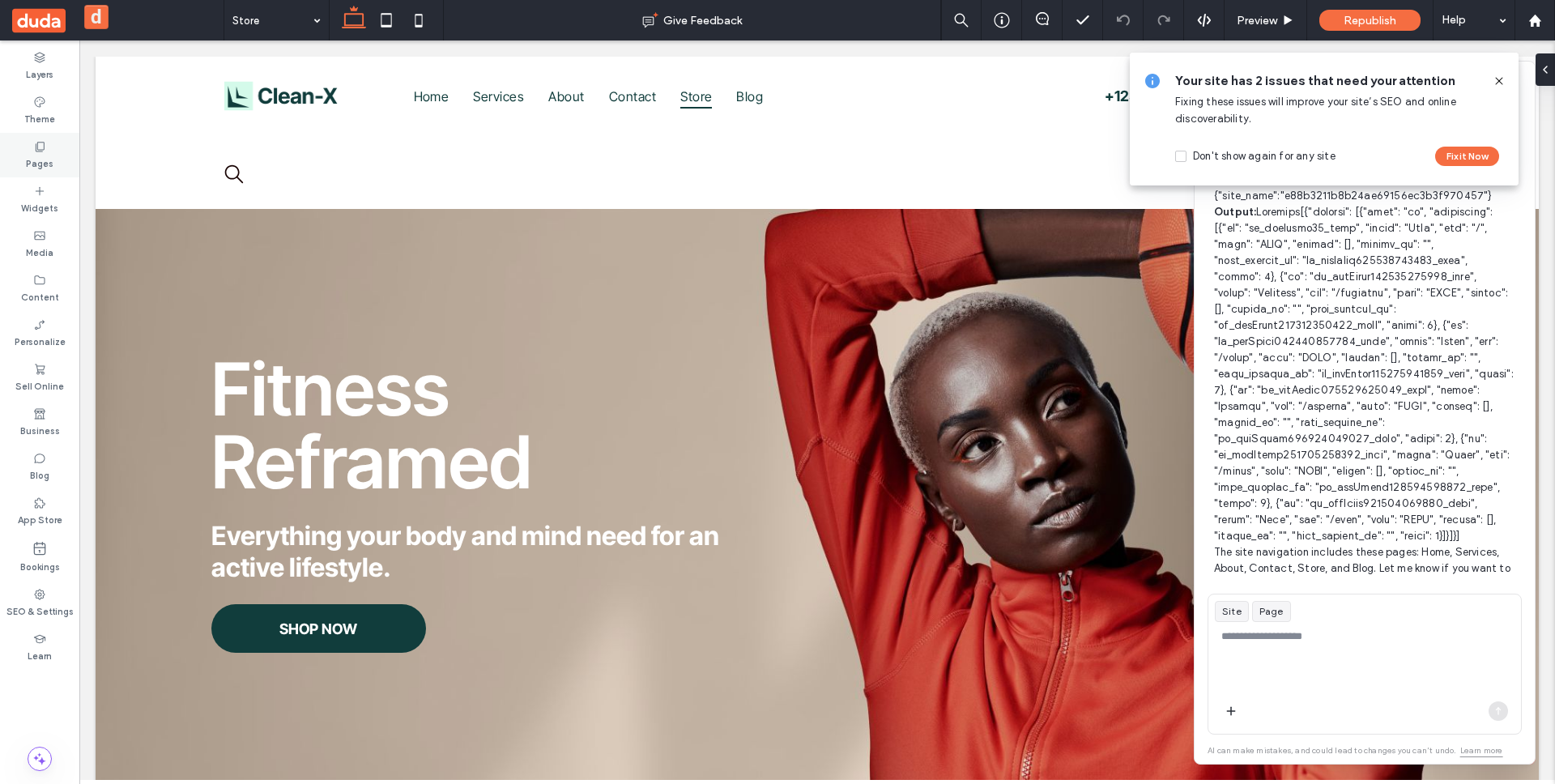
click at [47, 149] on div "Pages" at bounding box center [39, 155] width 79 height 45
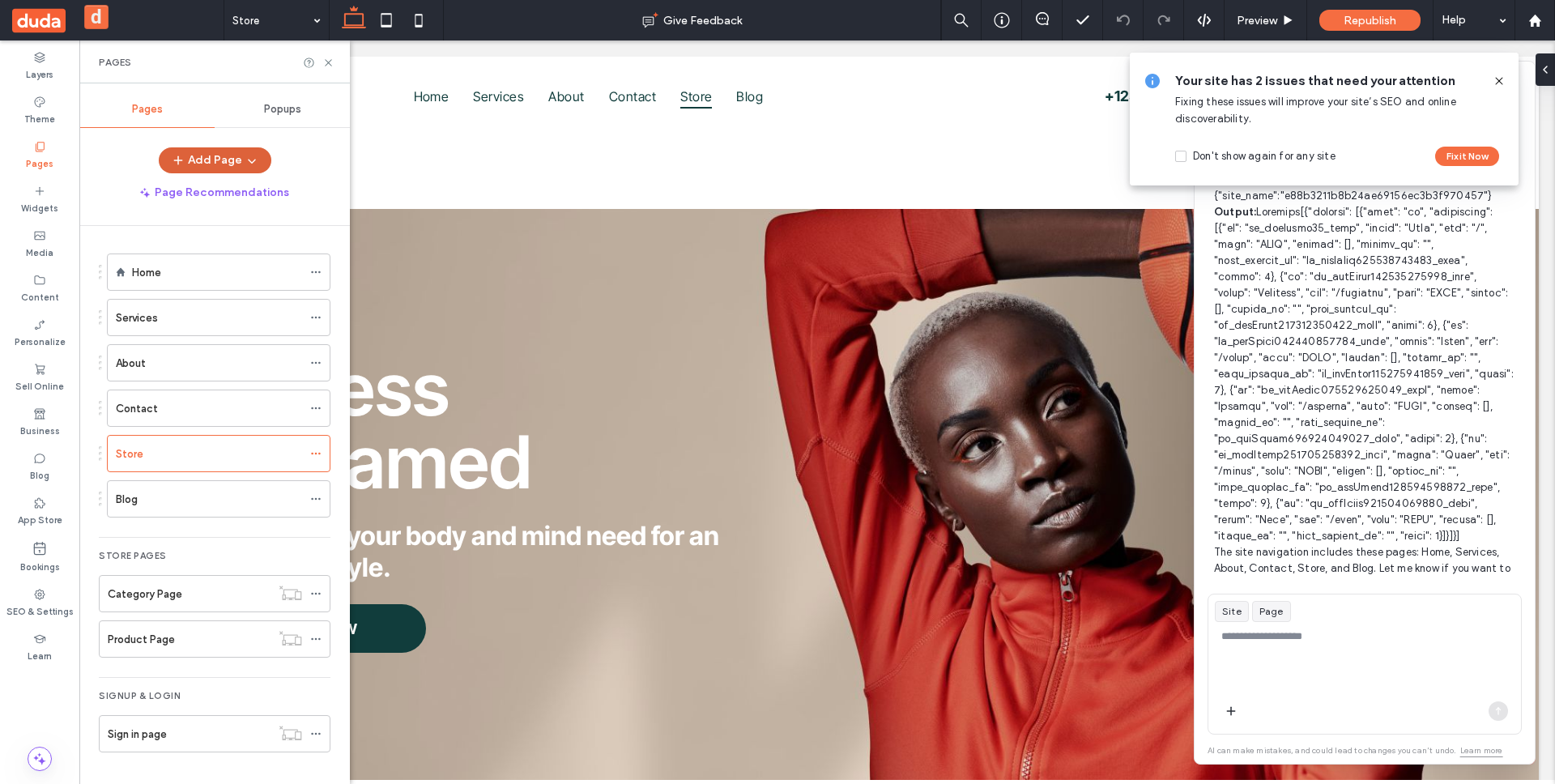
click at [234, 152] on button "Add Page" at bounding box center [215, 160] width 112 height 26
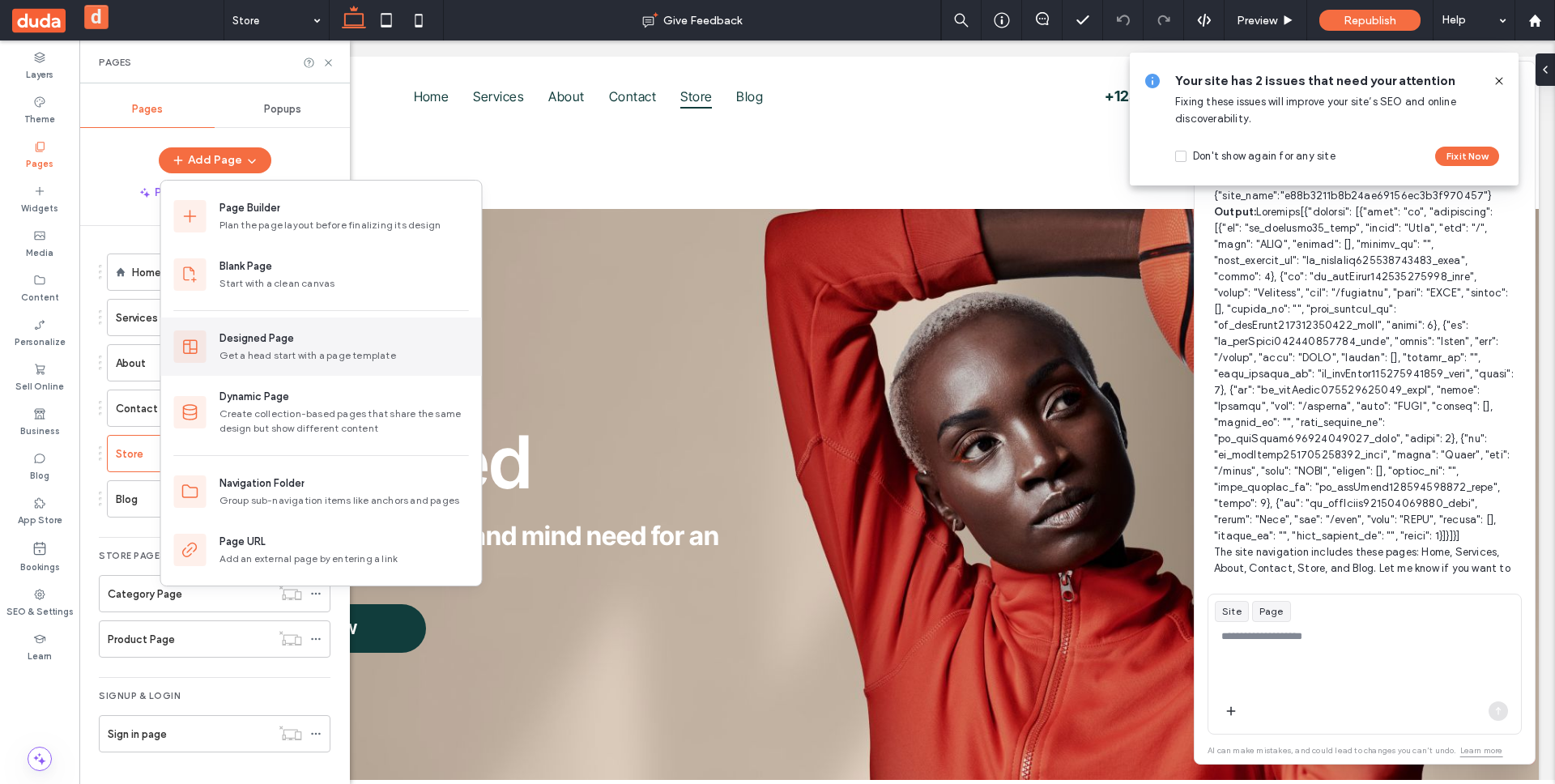
click at [303, 348] on div "Designed Page Get a head start with a page template" at bounding box center [344, 346] width 249 height 32
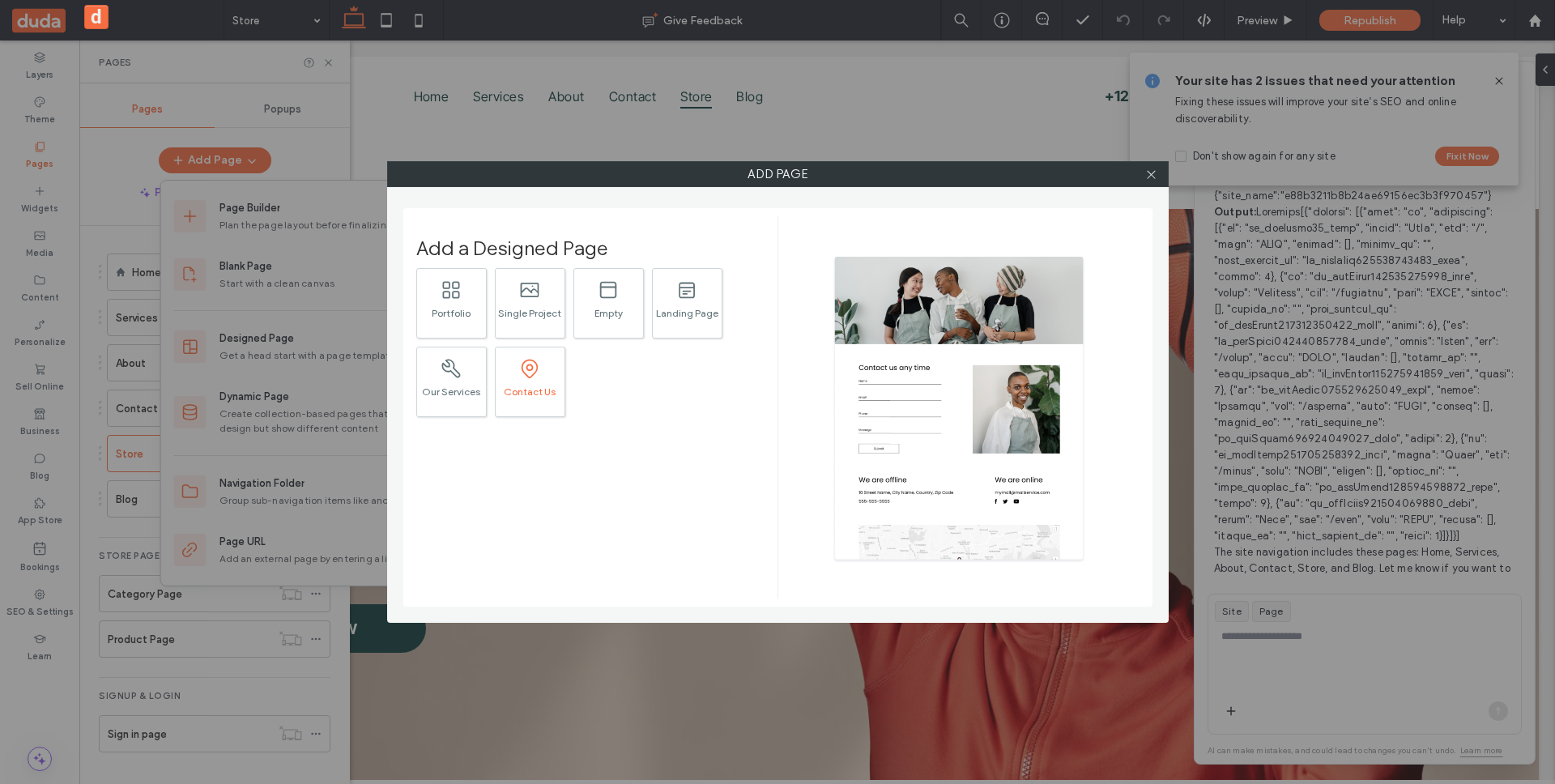
click at [536, 376] on icon ".st0{fill:currentColor;}" at bounding box center [529, 367] width 22 height 22
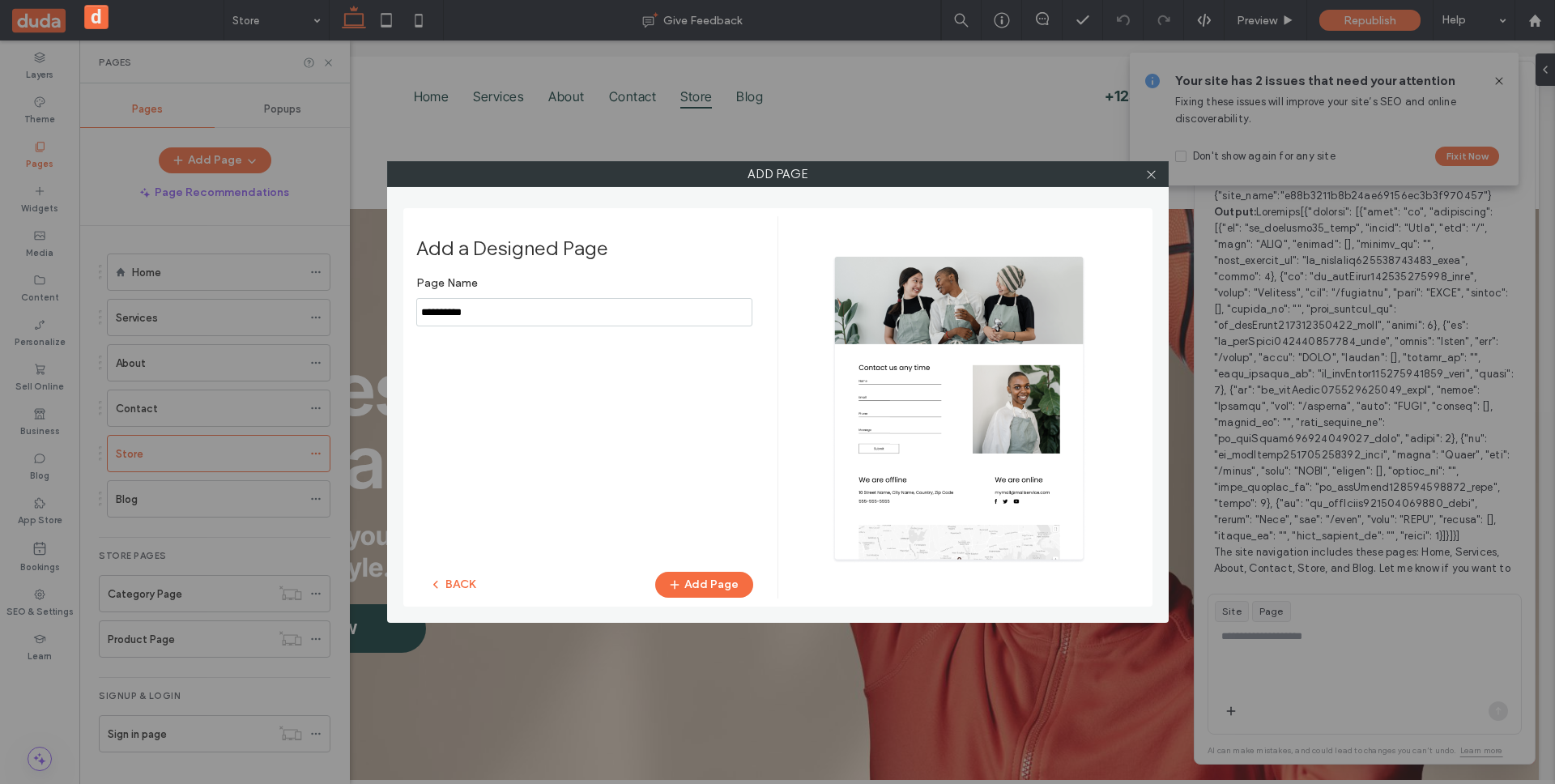
click at [459, 574] on button "BACK" at bounding box center [453, 584] width 74 height 26
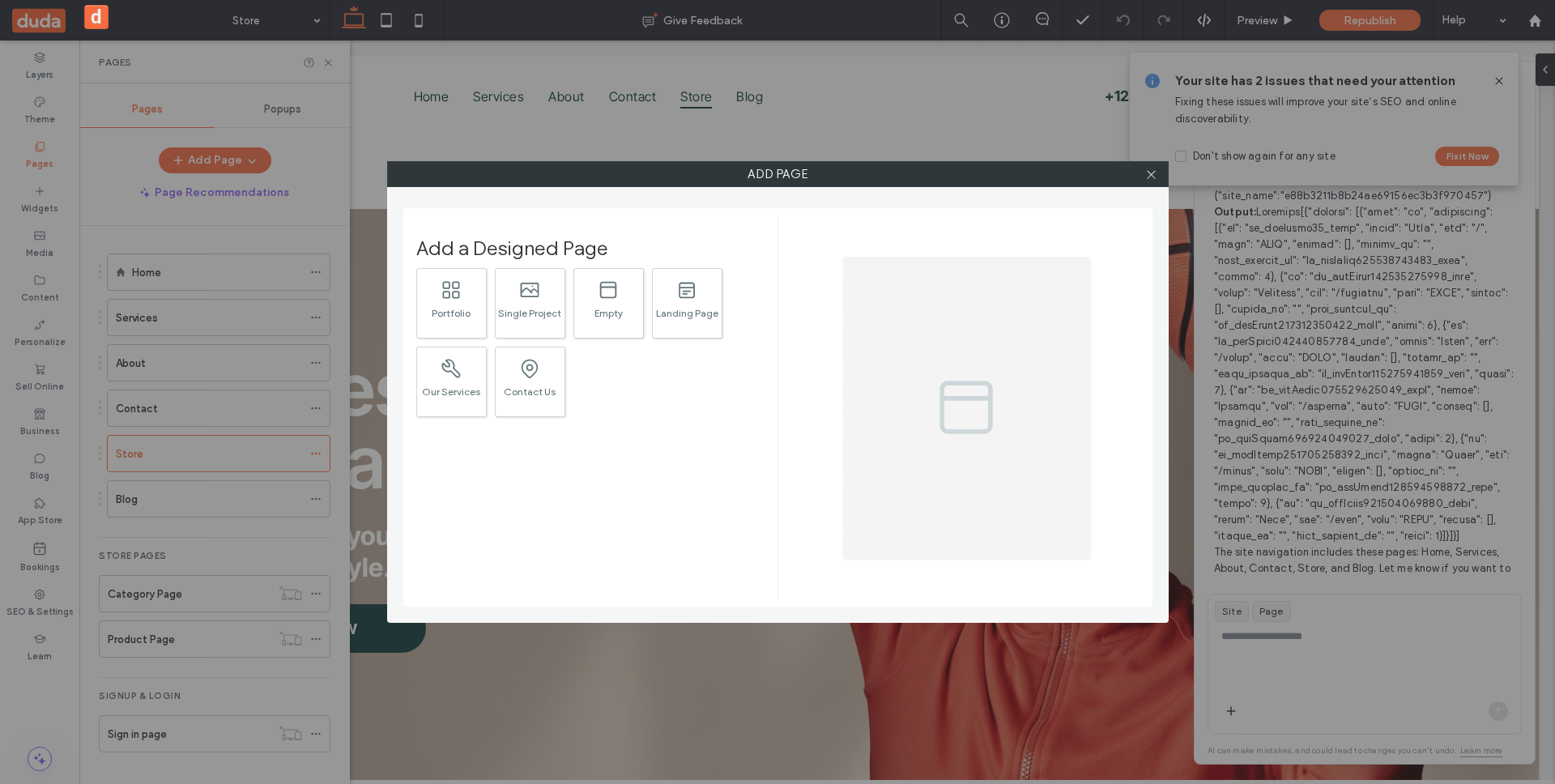
click at [927, 288] on div at bounding box center [958, 407] width 328 height 356
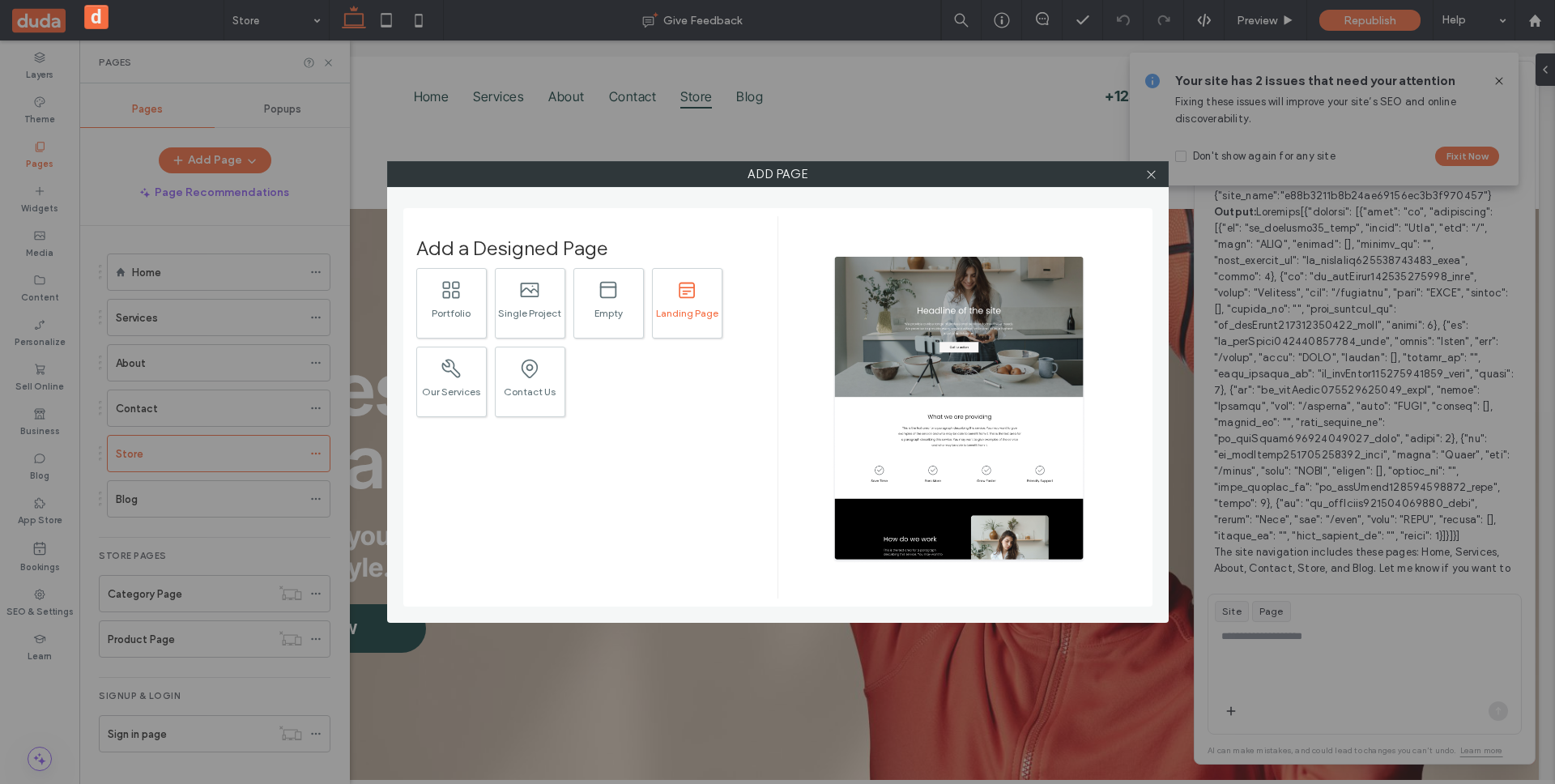
click at [657, 305] on div ".st0{fill:currentColor;} Landing Page" at bounding box center [687, 303] width 71 height 71
click at [462, 590] on button "BACK" at bounding box center [453, 584] width 74 height 26
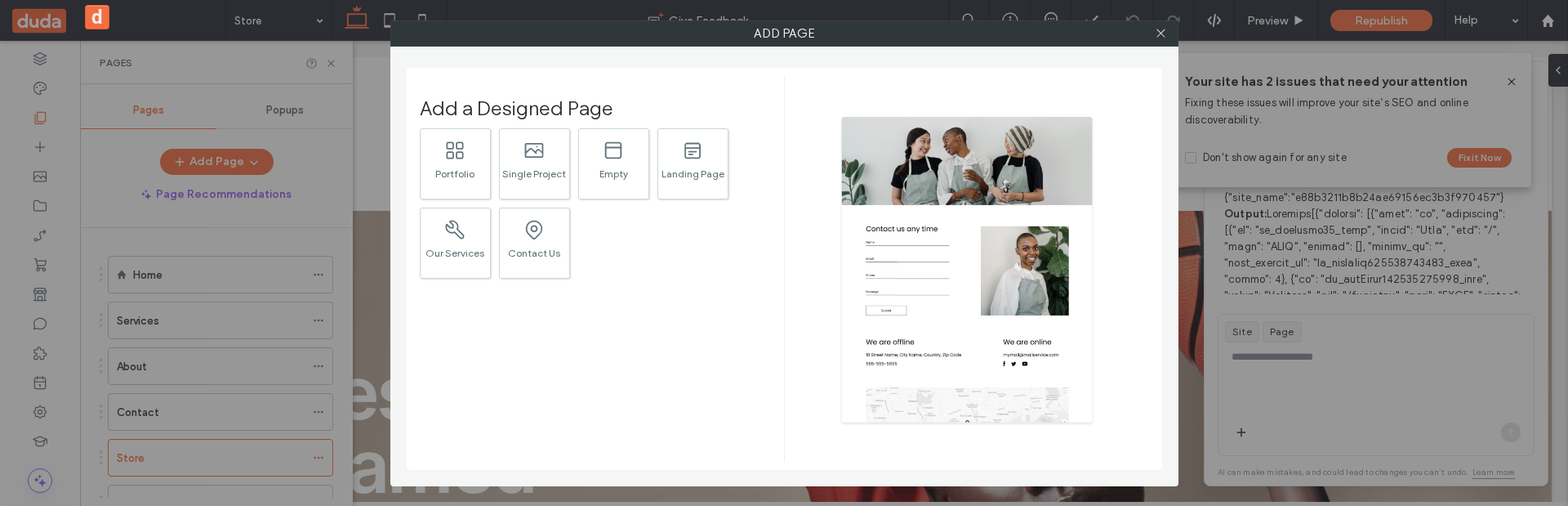
click at [356, 245] on div "Add Page Add a Designed Page .st0{fill:currentColor;} Portfolio .st0{fill:curre…" at bounding box center [784, 253] width 1568 height 506
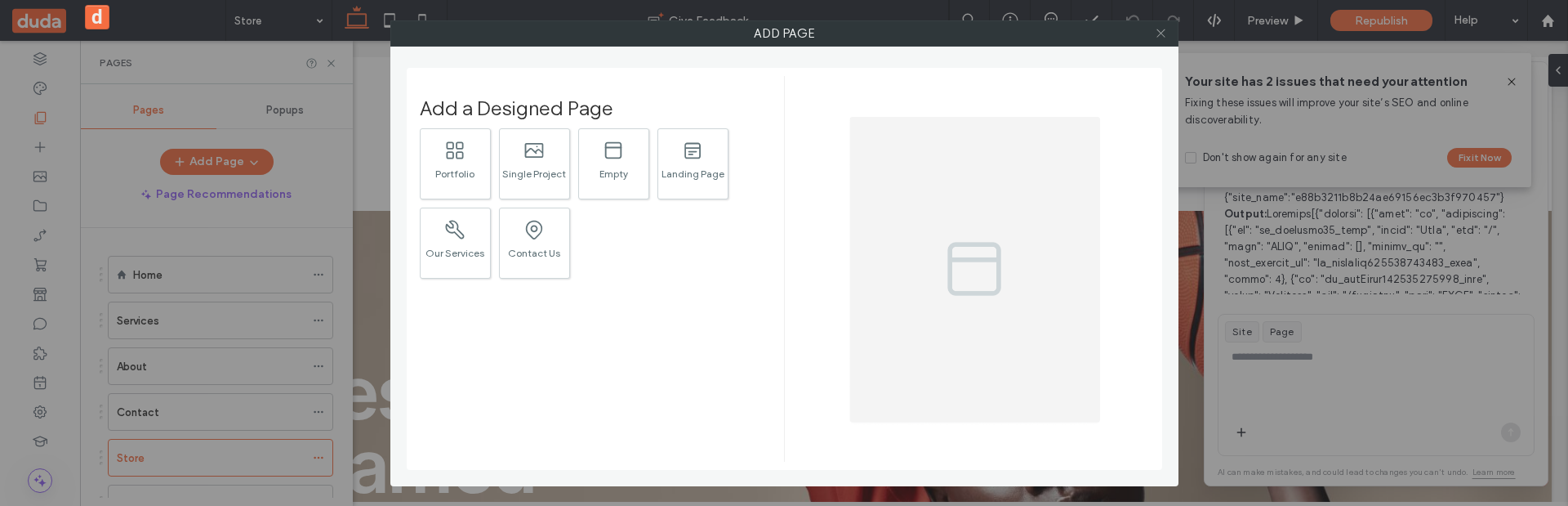
click at [1159, 31] on icon at bounding box center [1160, 33] width 13 height 13
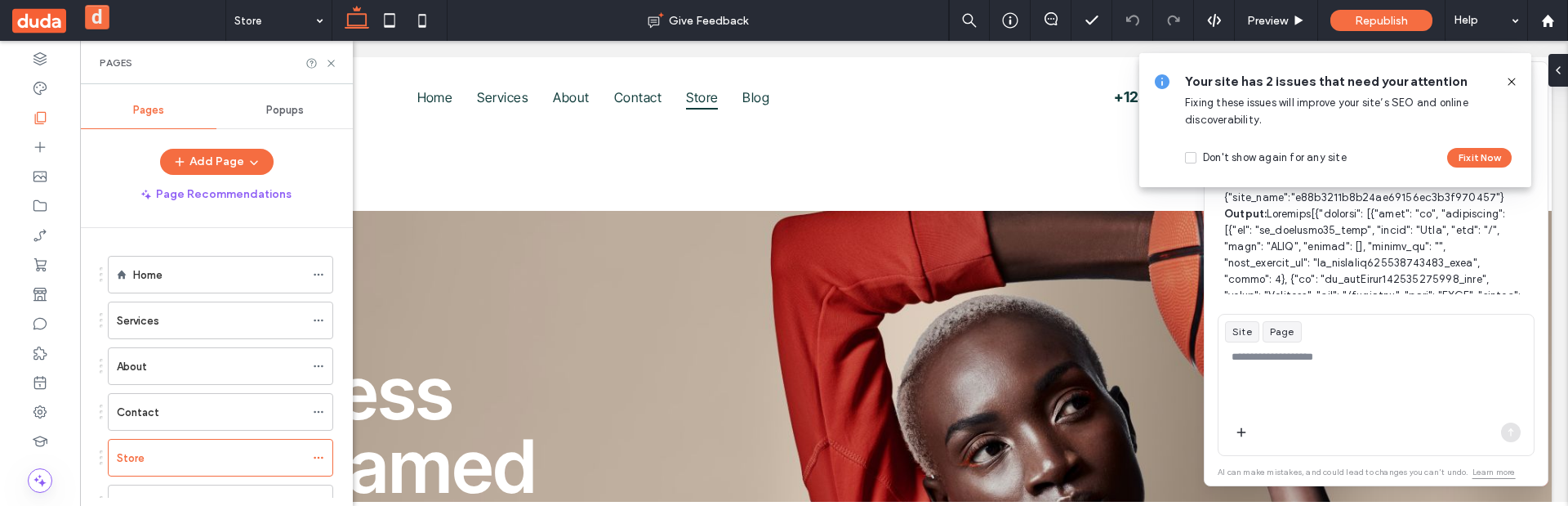
click at [1505, 76] on div at bounding box center [1504, 81] width 26 height 18
click at [1505, 76] on div at bounding box center [1477, 81] width 112 height 26
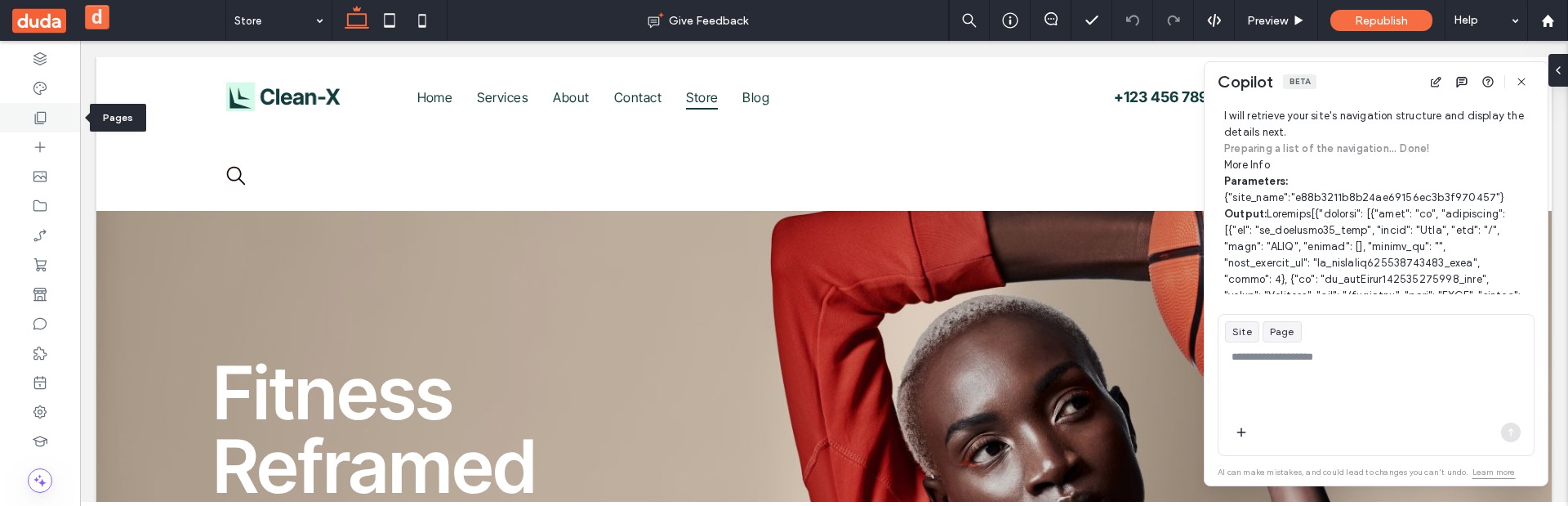
click at [59, 128] on div at bounding box center [39, 117] width 80 height 29
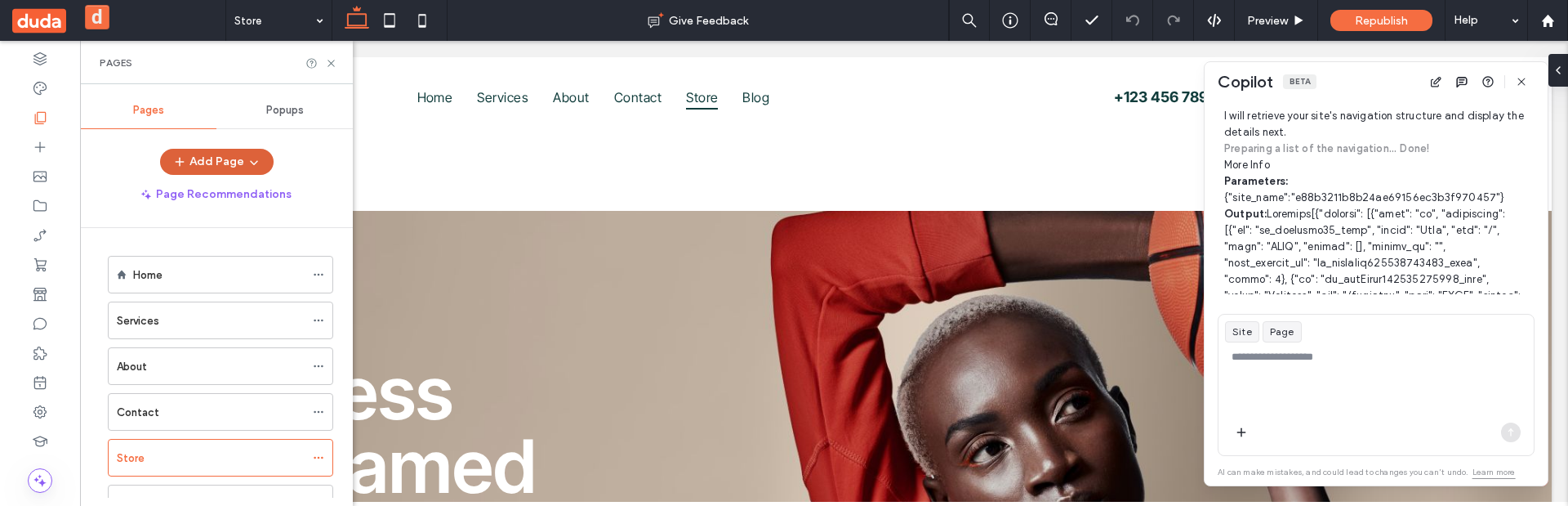
click at [230, 157] on button "Add Page" at bounding box center [216, 161] width 113 height 26
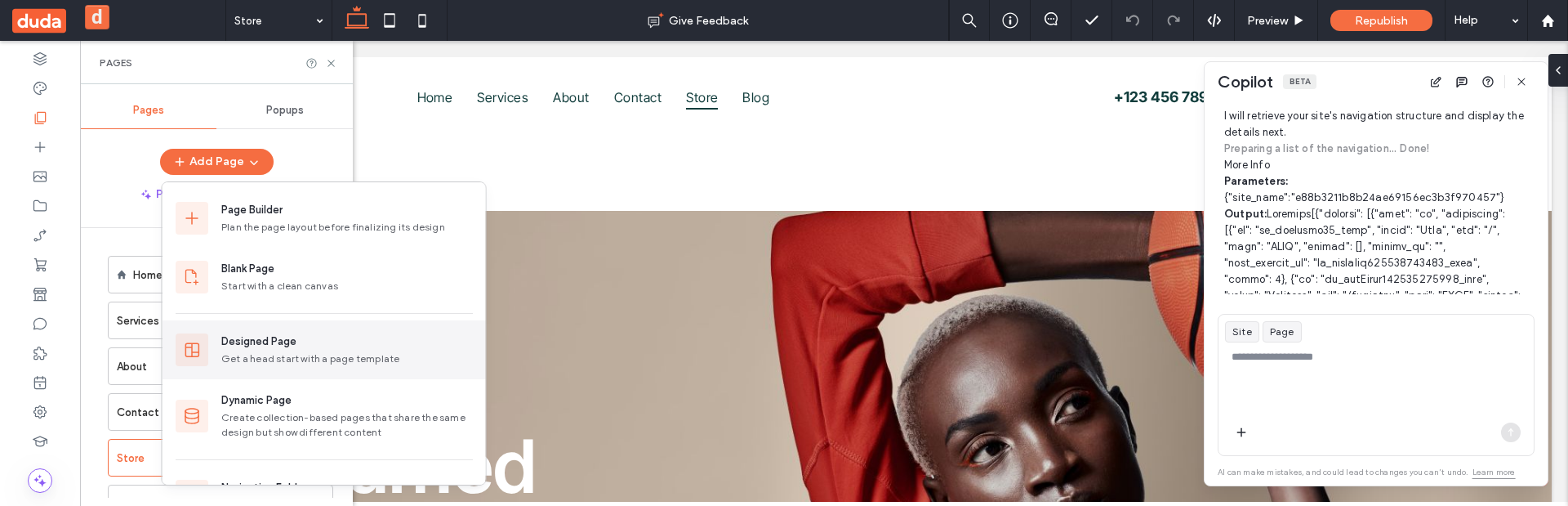
click at [309, 336] on div "Designed Page" at bounding box center [347, 341] width 252 height 16
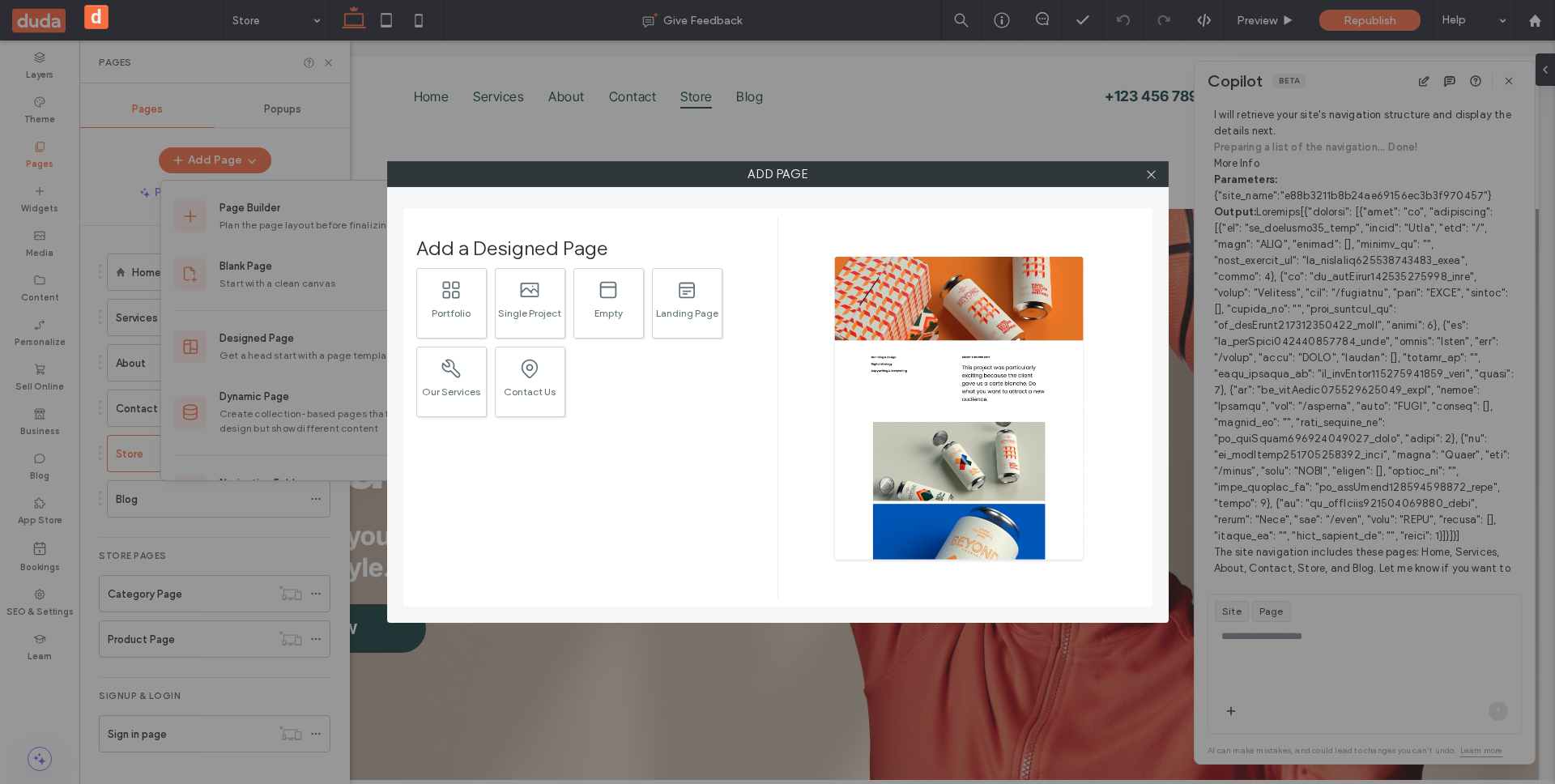
click at [977, 89] on div "Add Page Add a Designed Page .st0{fill:currentColor;} Portfolio .st0{fill:curre…" at bounding box center [778, 392] width 1555 height 784
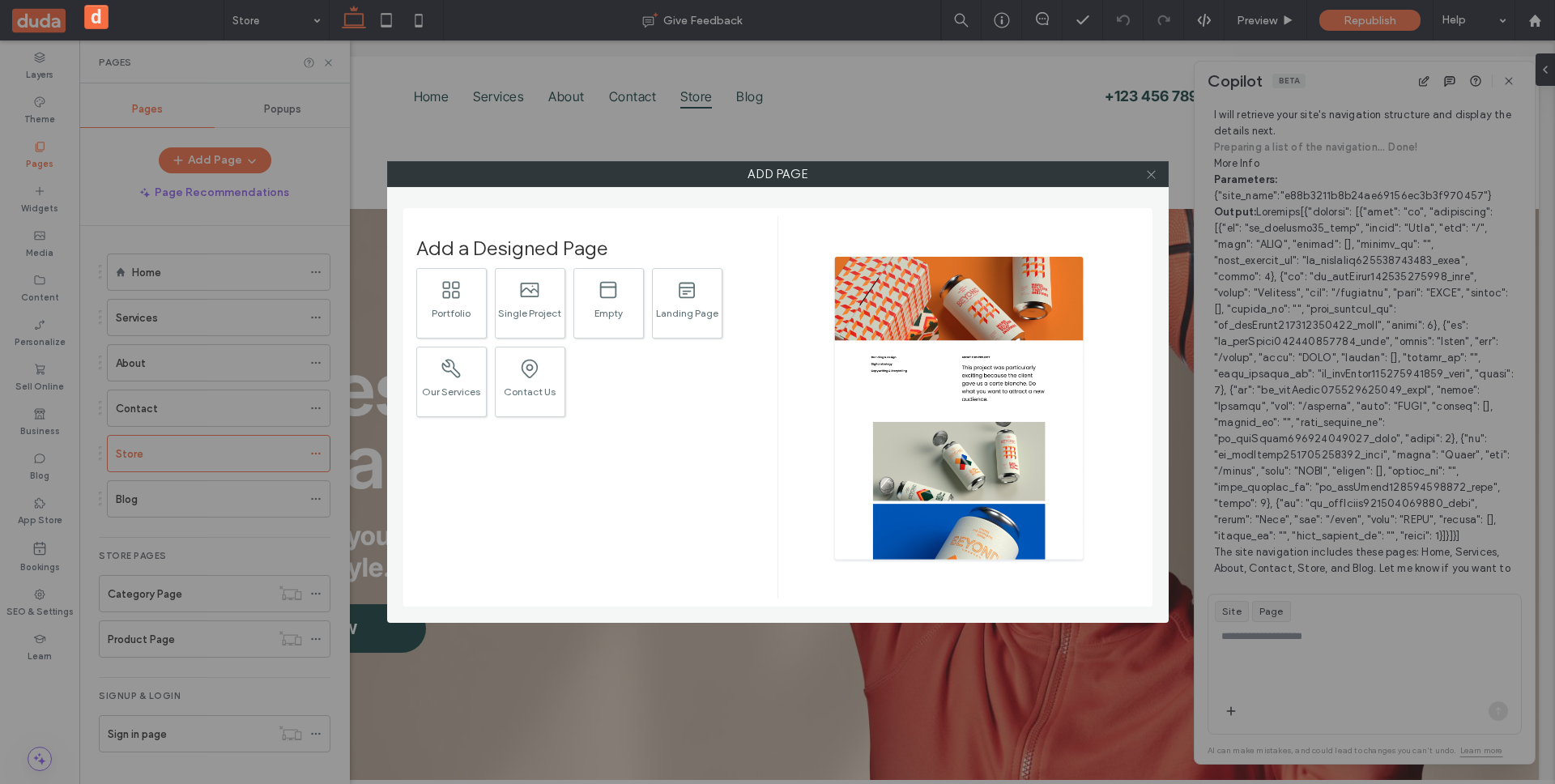
click at [1153, 172] on use at bounding box center [1151, 174] width 8 height 8
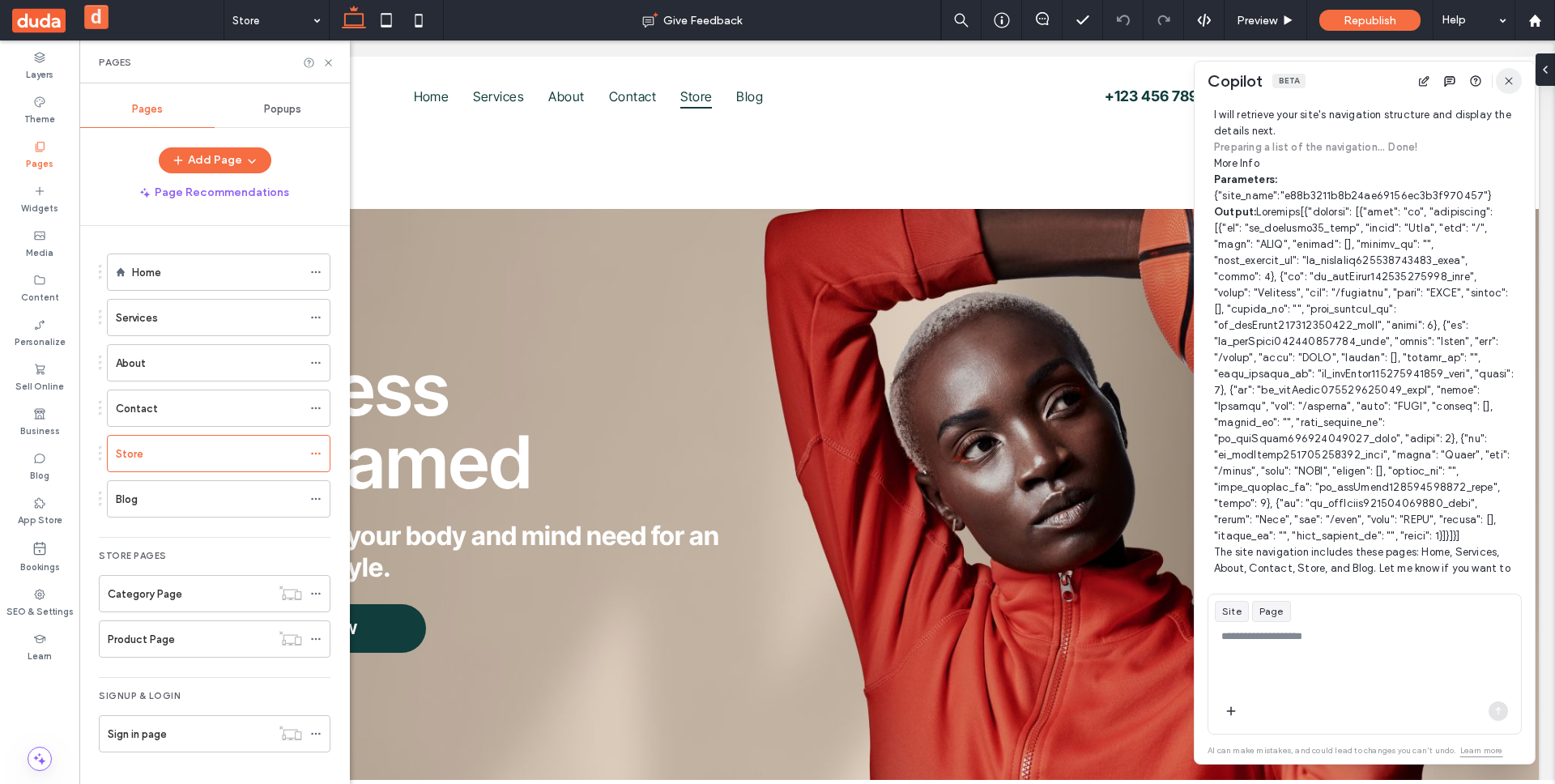
drag, startPoint x: 1502, startPoint y: 83, endPoint x: 1058, endPoint y: 82, distance: 444.0
click at [1502, 83] on icon "button" at bounding box center [1508, 81] width 13 height 13
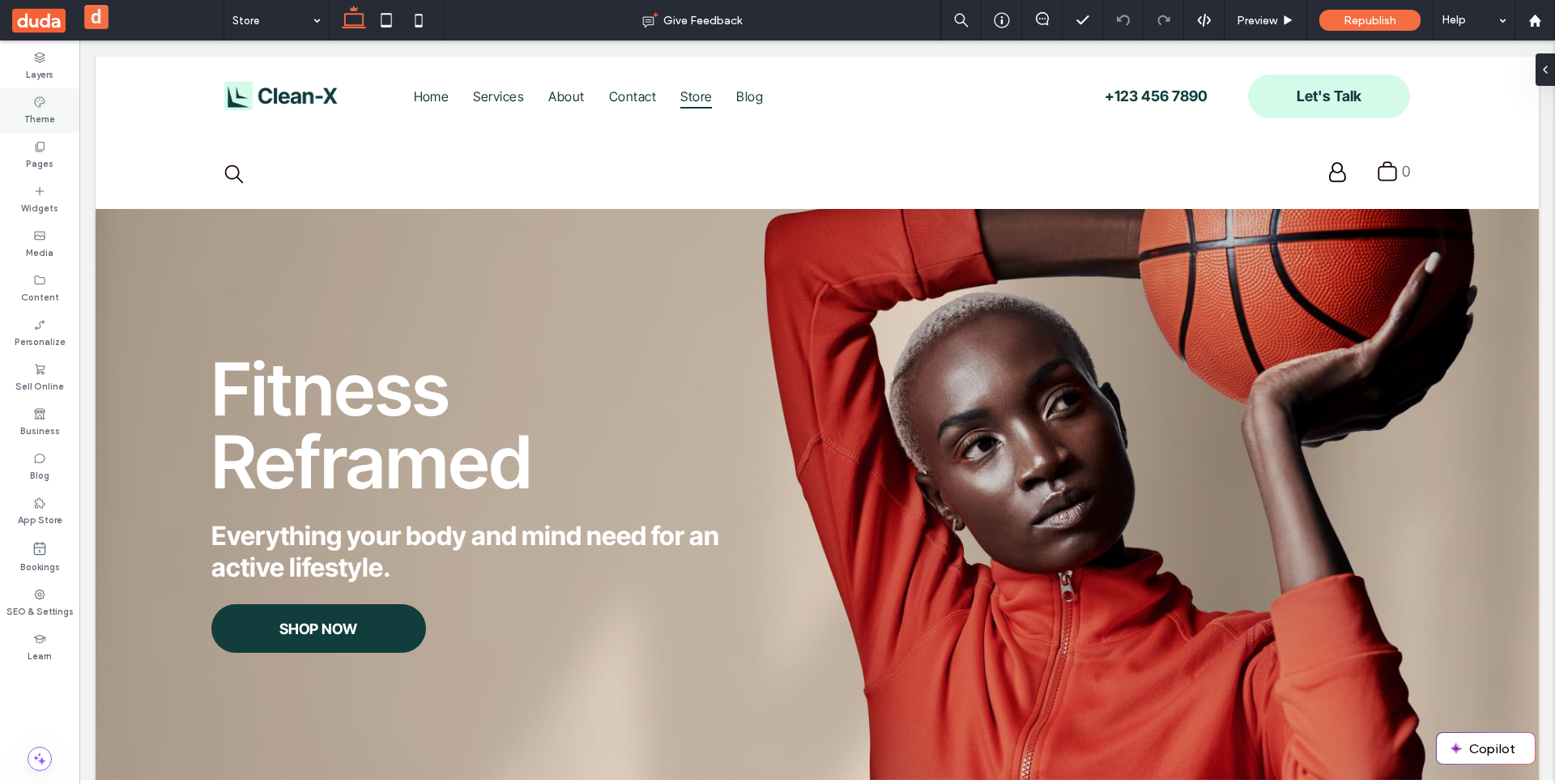
click at [51, 106] on div "Theme" at bounding box center [39, 111] width 79 height 45
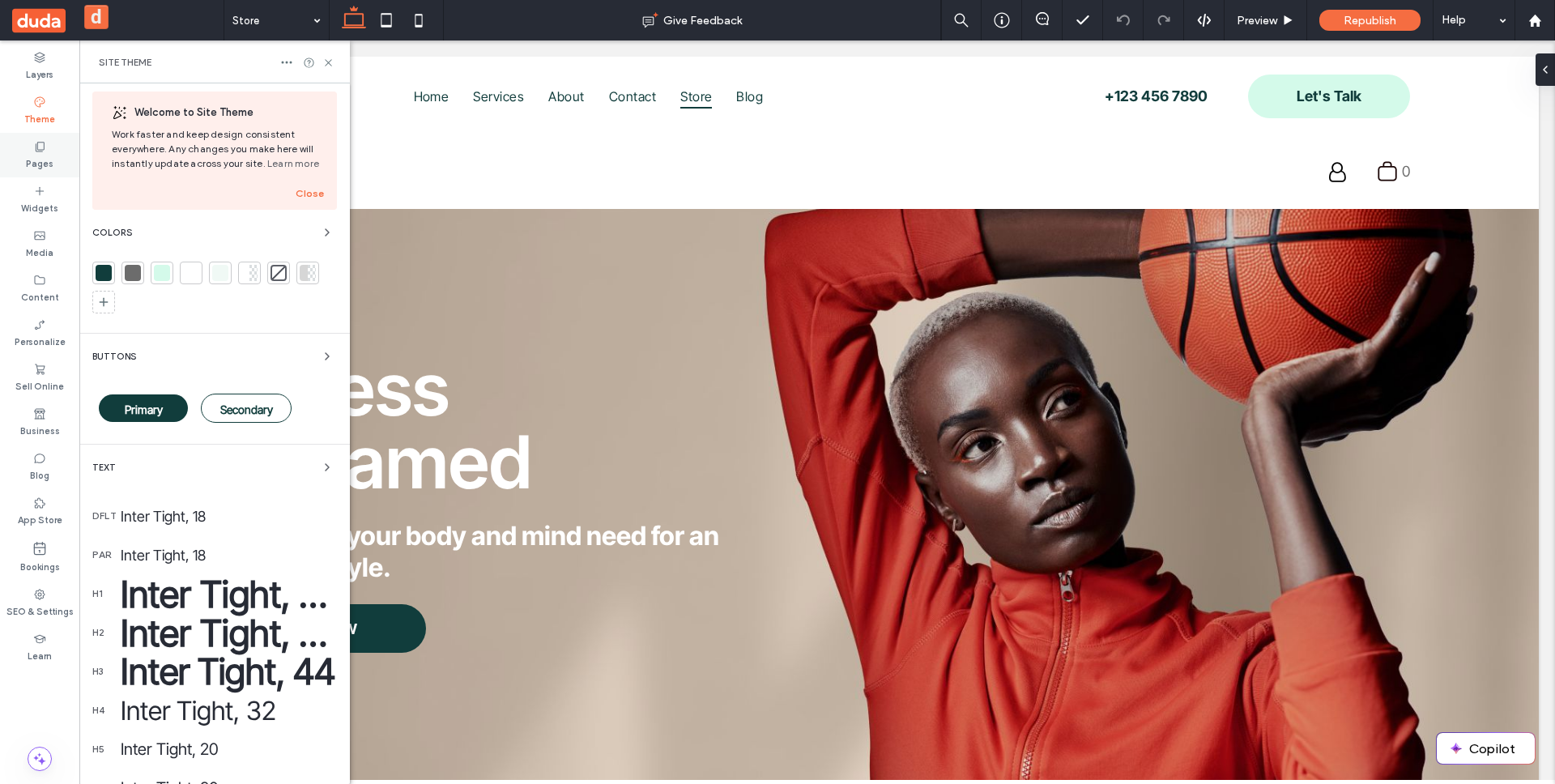
scroll to position [7, 0]
click at [32, 62] on div "Layers" at bounding box center [39, 67] width 79 height 45
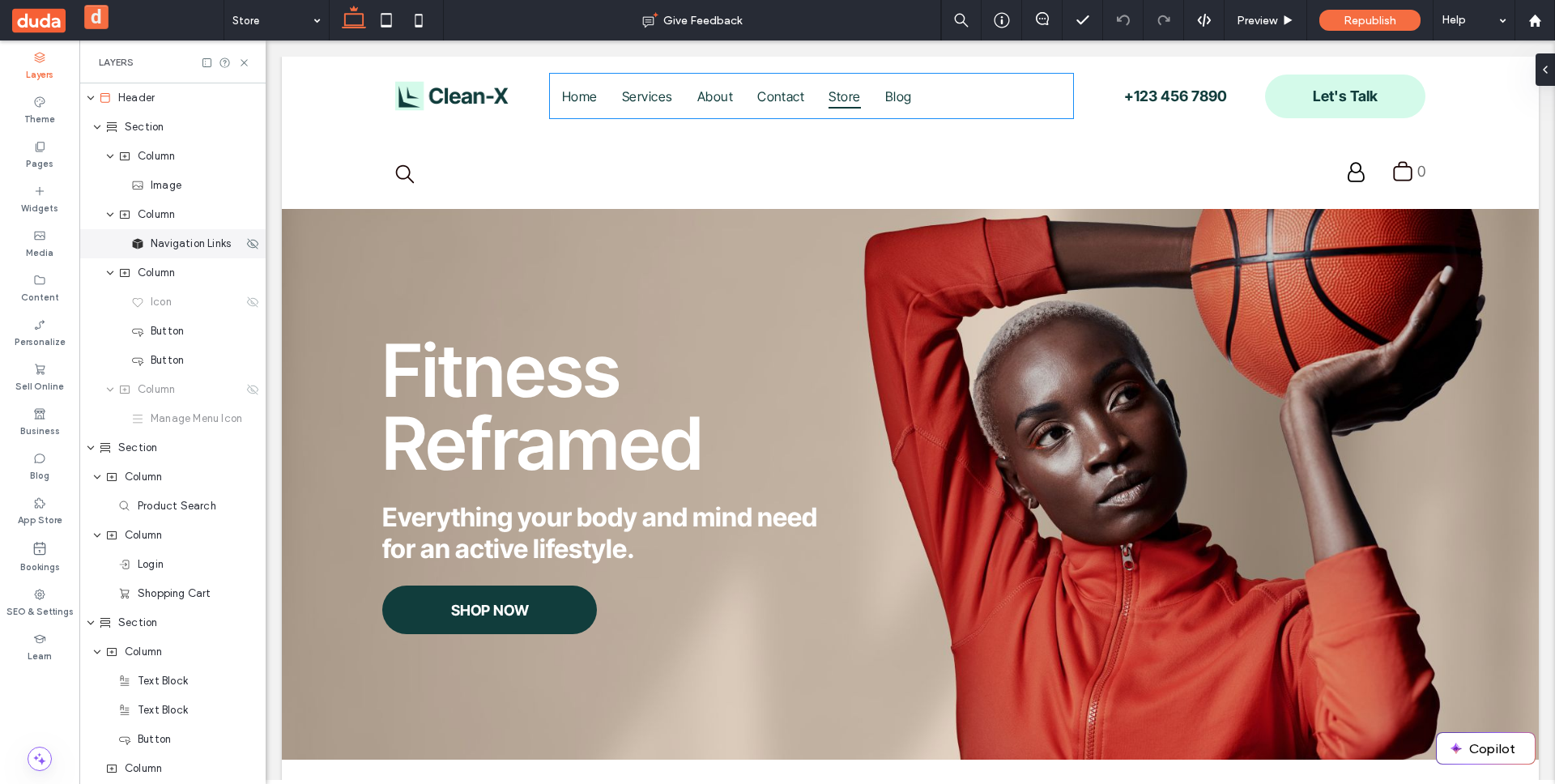
click at [196, 246] on span "Navigation Links" at bounding box center [190, 243] width 80 height 16
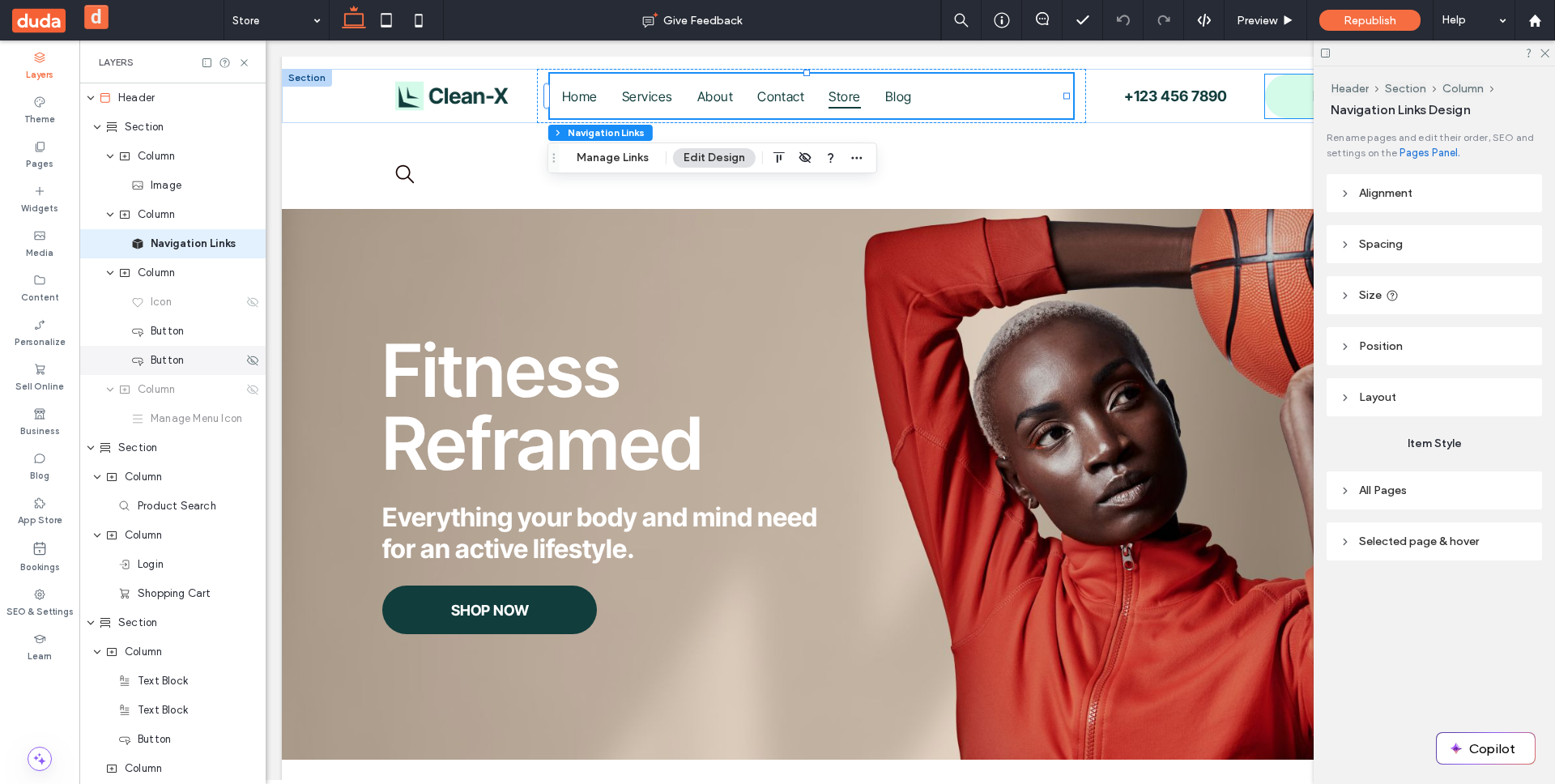
click at [185, 357] on div "Button" at bounding box center [187, 360] width 111 height 16
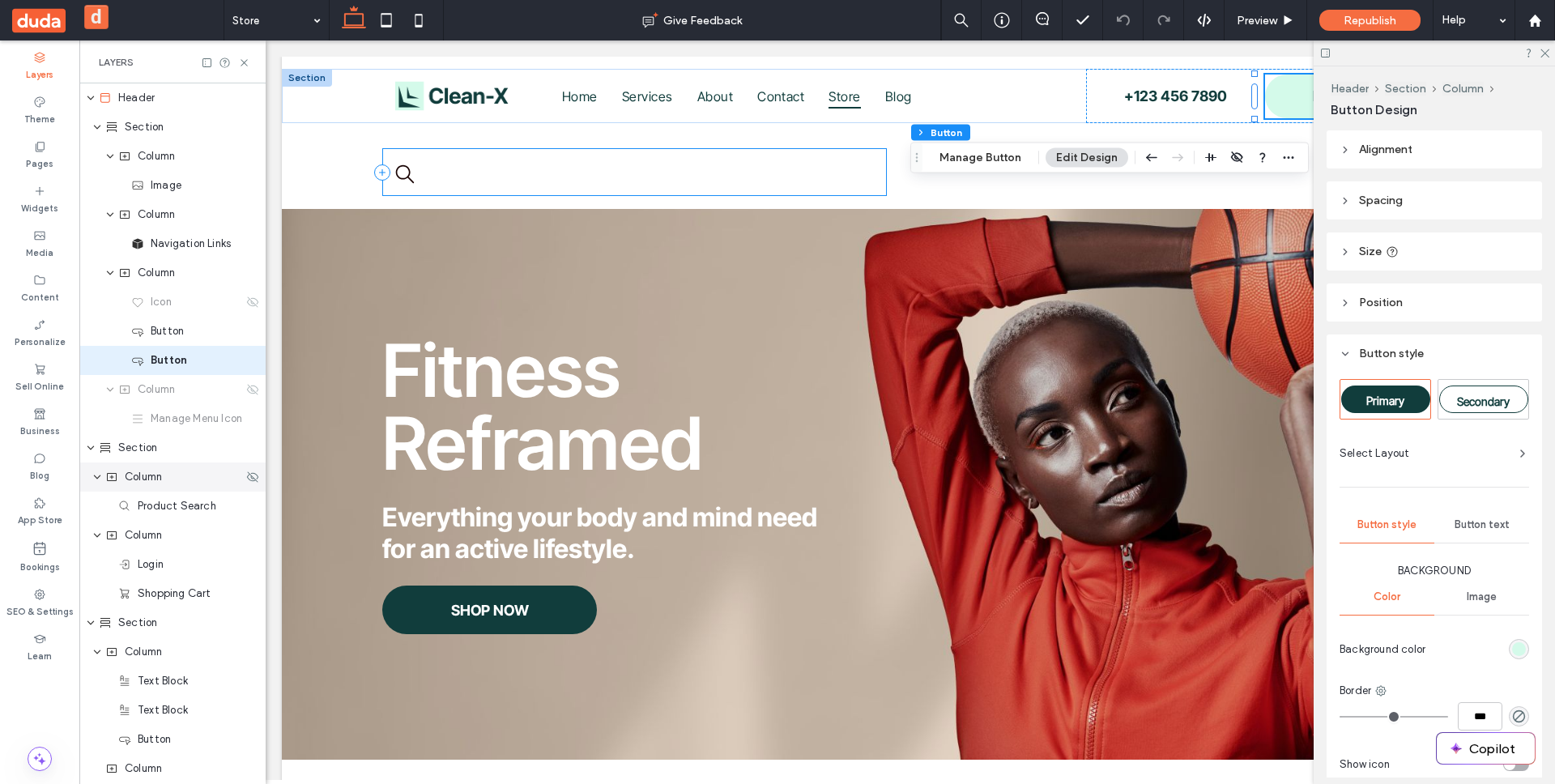
click at [156, 469] on span "Column" at bounding box center [143, 476] width 37 height 16
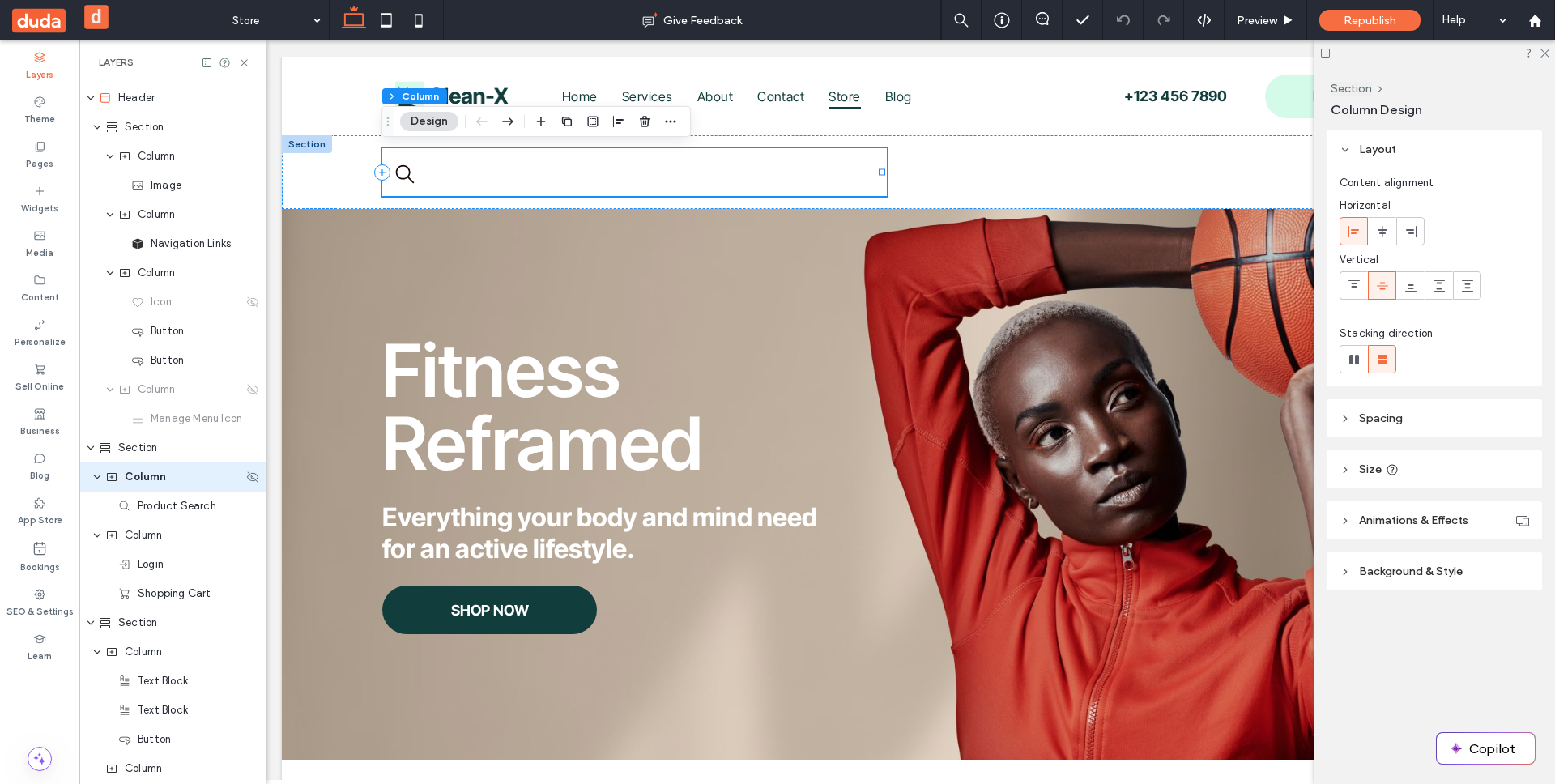
scroll to position [43, 0]
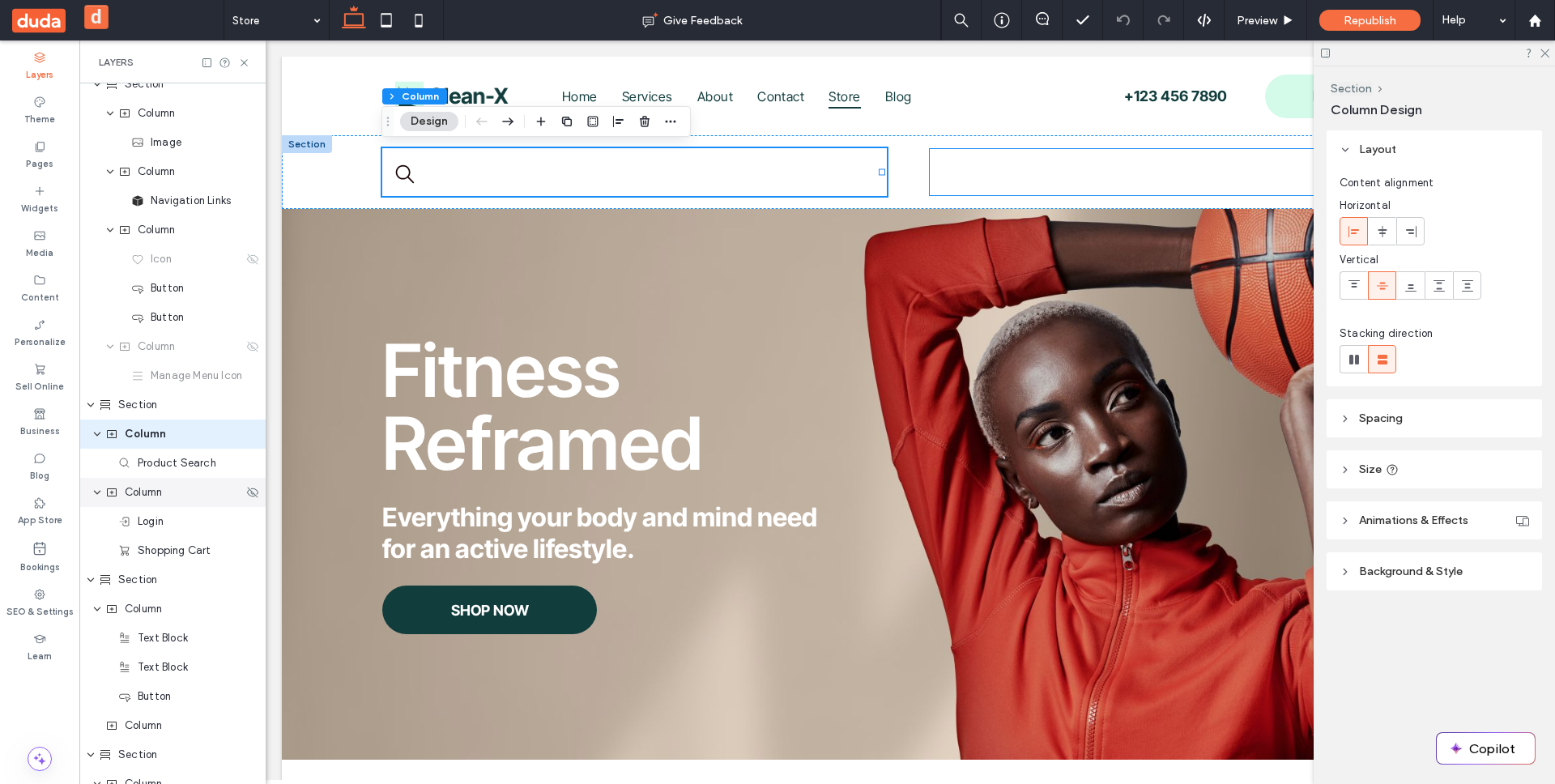
click at [160, 500] on span "Column" at bounding box center [143, 491] width 37 height 16
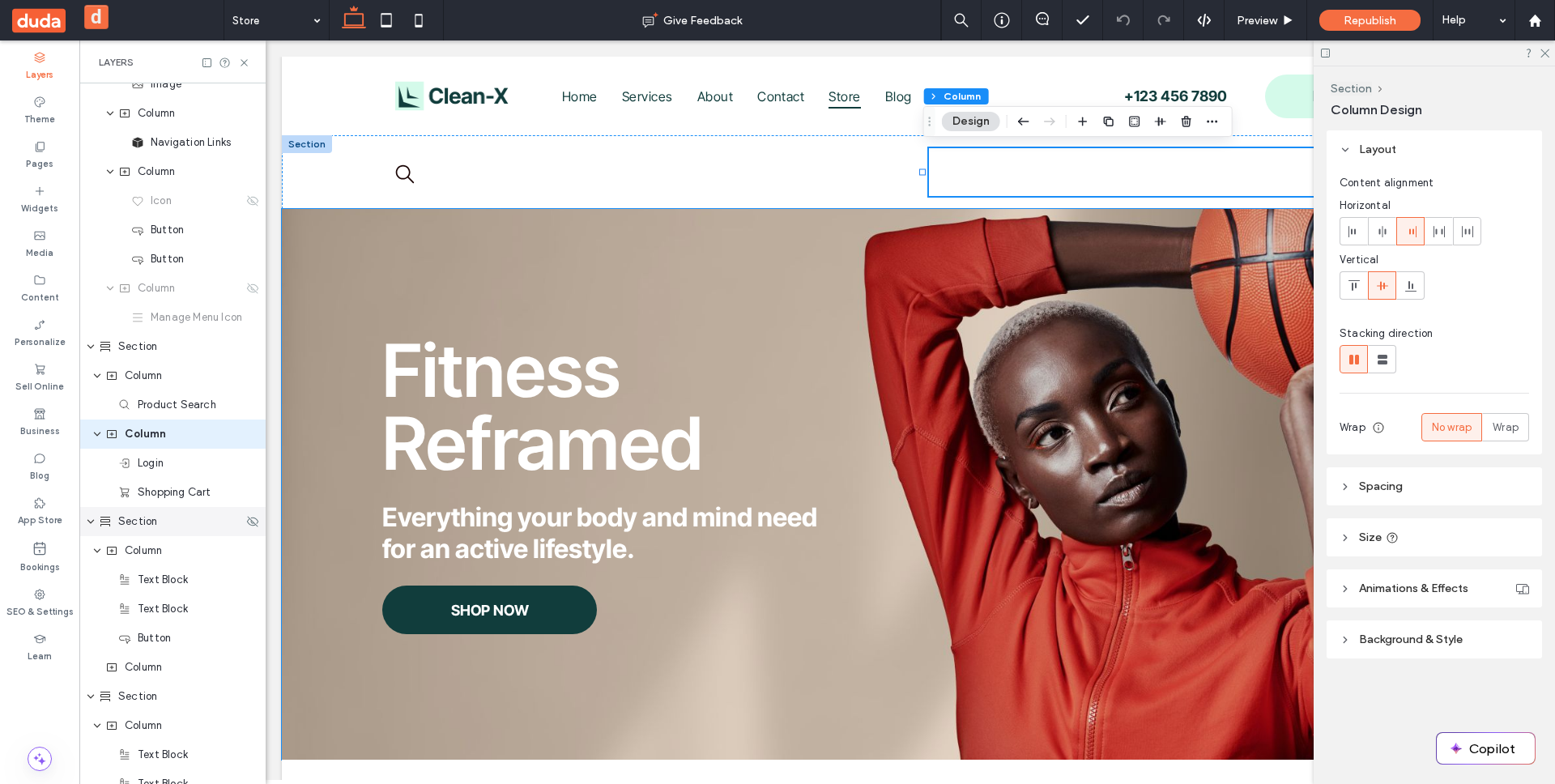
click at [165, 522] on div "Section" at bounding box center [170, 520] width 144 height 16
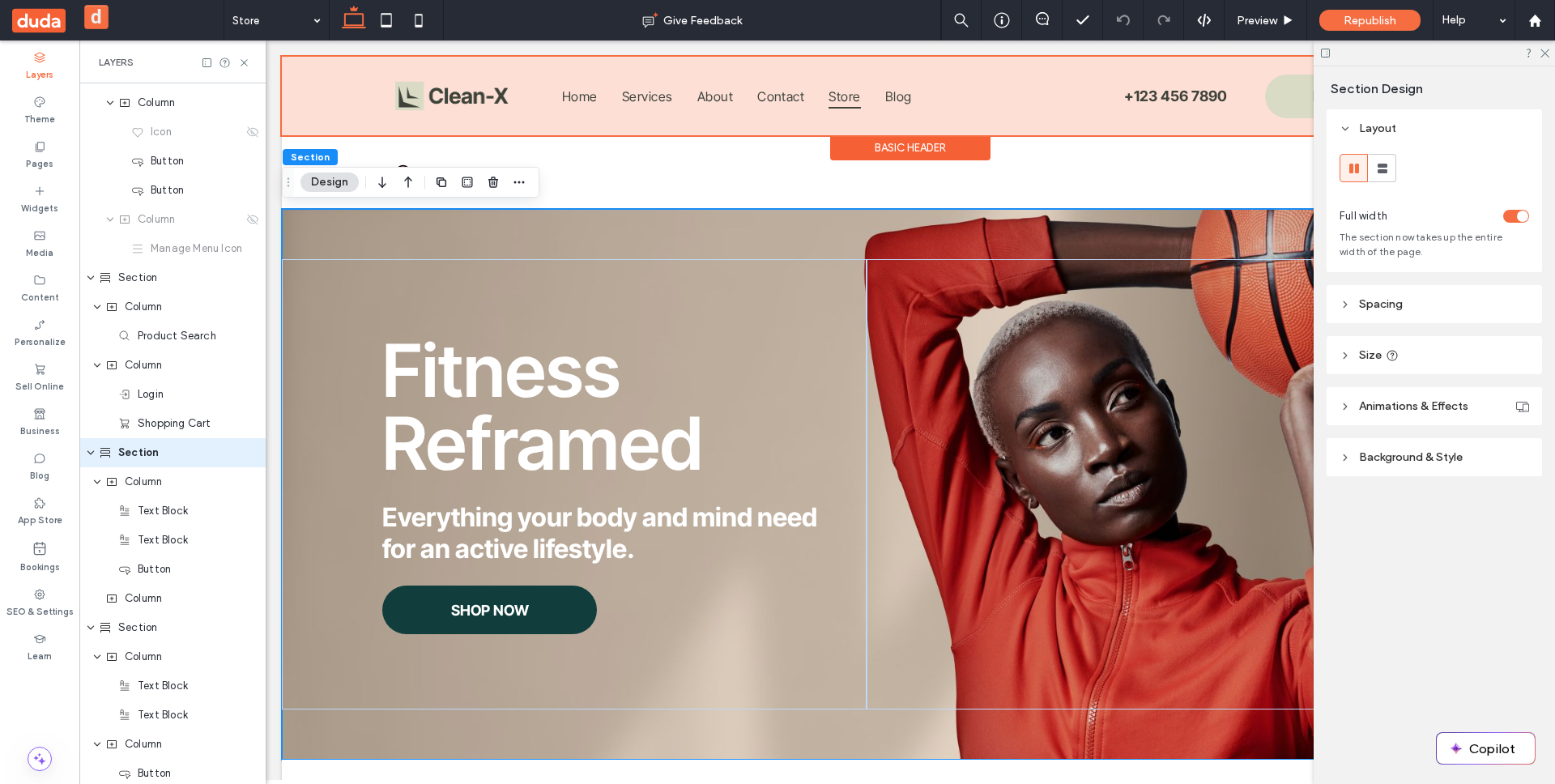
scroll to position [189, 0]
